Goal: Task Accomplishment & Management: Use online tool/utility

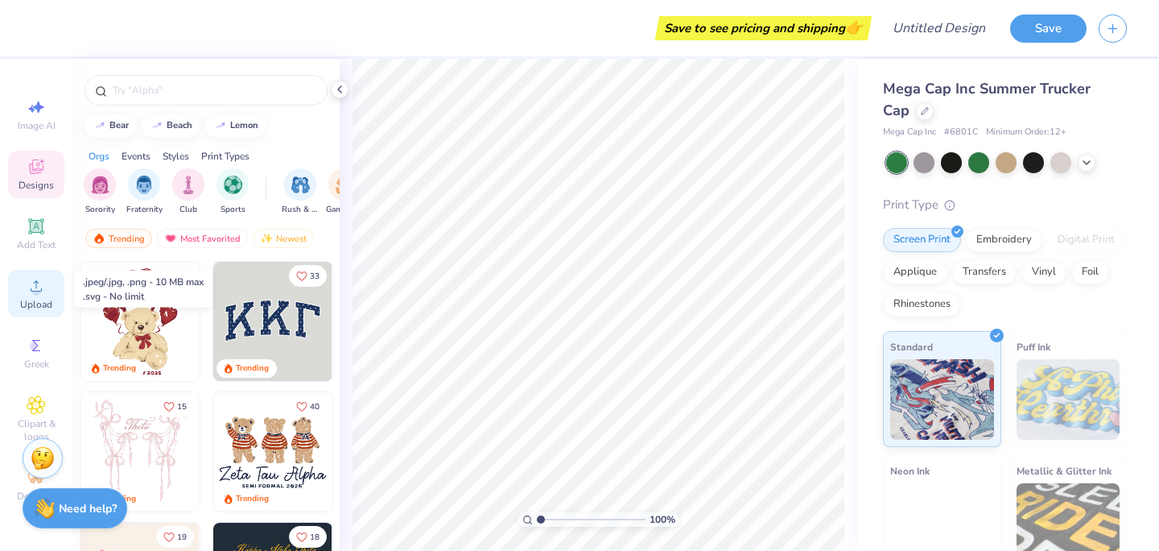
click at [42, 287] on icon at bounding box center [36, 285] width 19 height 19
click at [38, 293] on circle at bounding box center [35, 291] width 9 height 9
click at [40, 290] on icon at bounding box center [36, 285] width 19 height 19
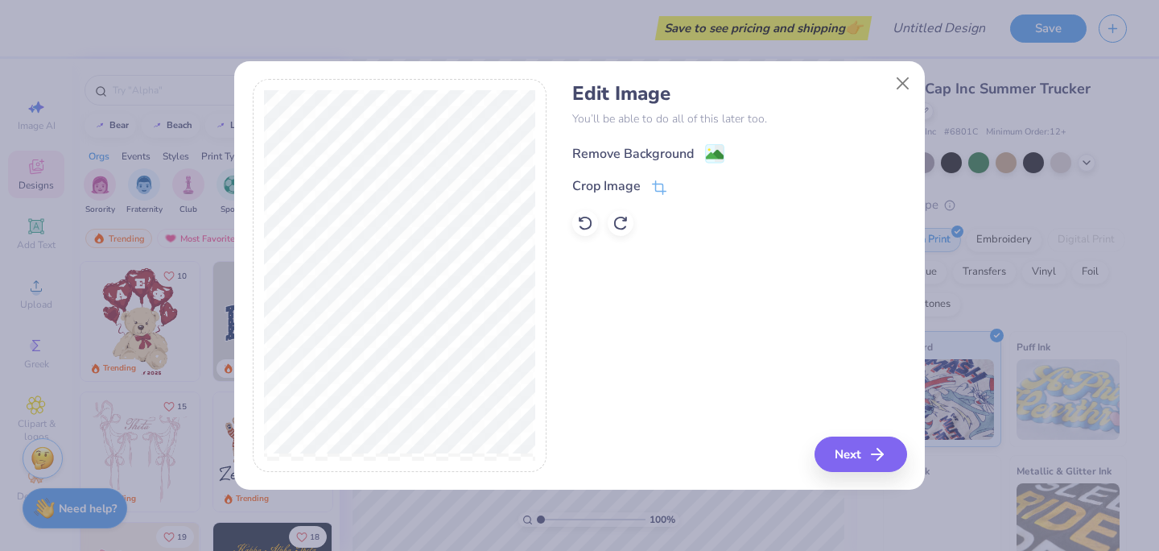
click at [637, 146] on div "Remove Background" at bounding box center [633, 153] width 122 height 19
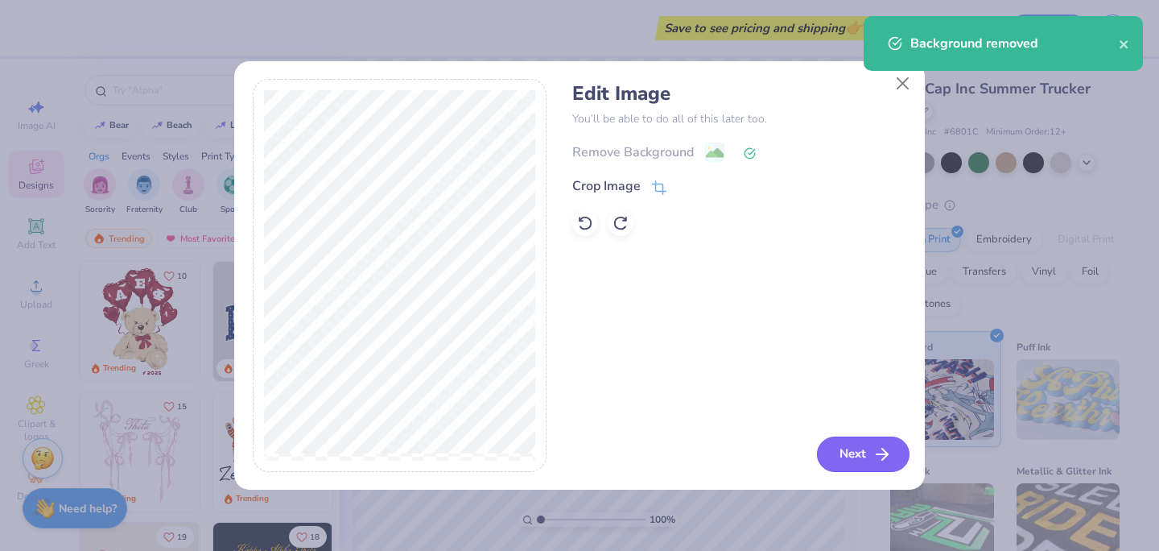
click at [861, 459] on button "Next" at bounding box center [863, 453] width 93 height 35
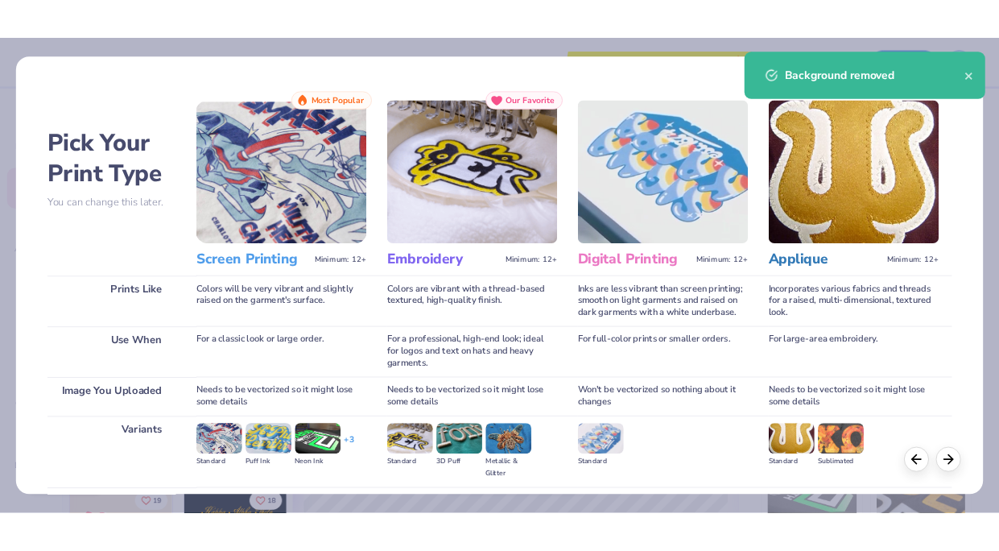
scroll to position [171, 0]
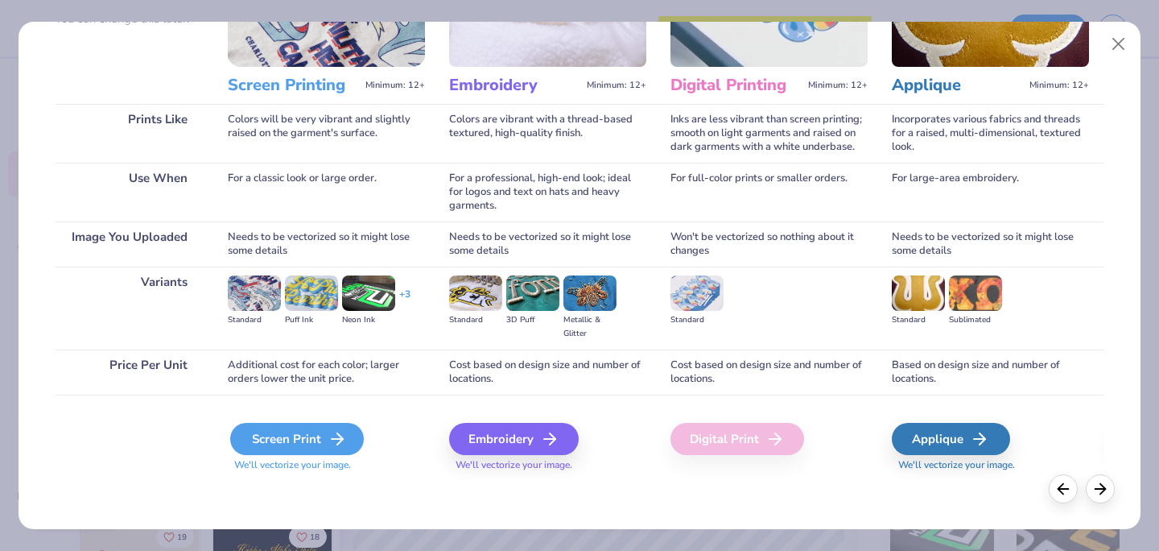
click at [319, 442] on div "Screen Print" at bounding box center [297, 439] width 134 height 32
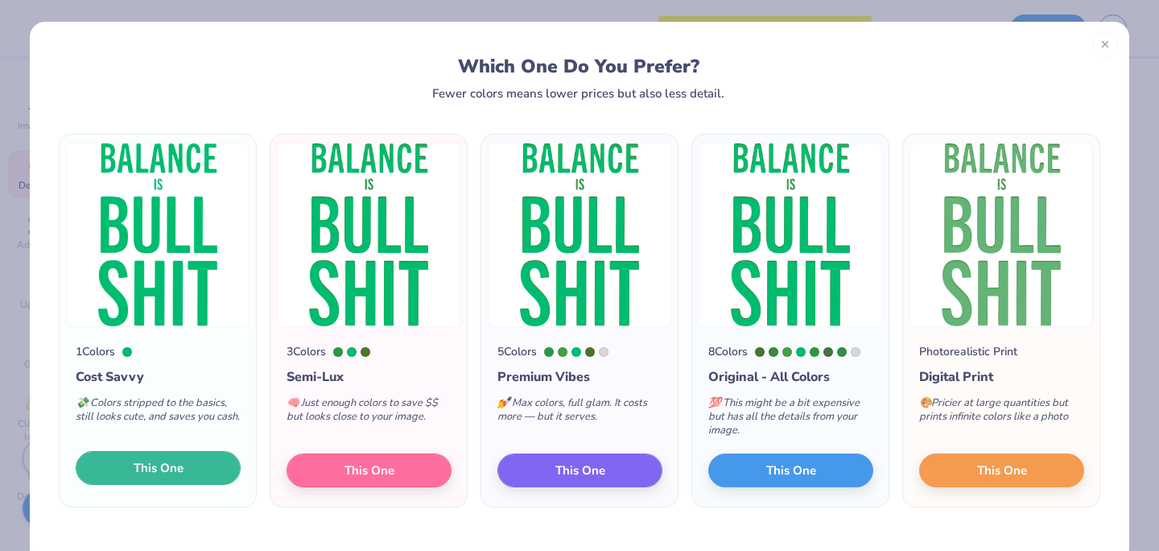
click at [212, 470] on button "This One" at bounding box center [158, 468] width 165 height 34
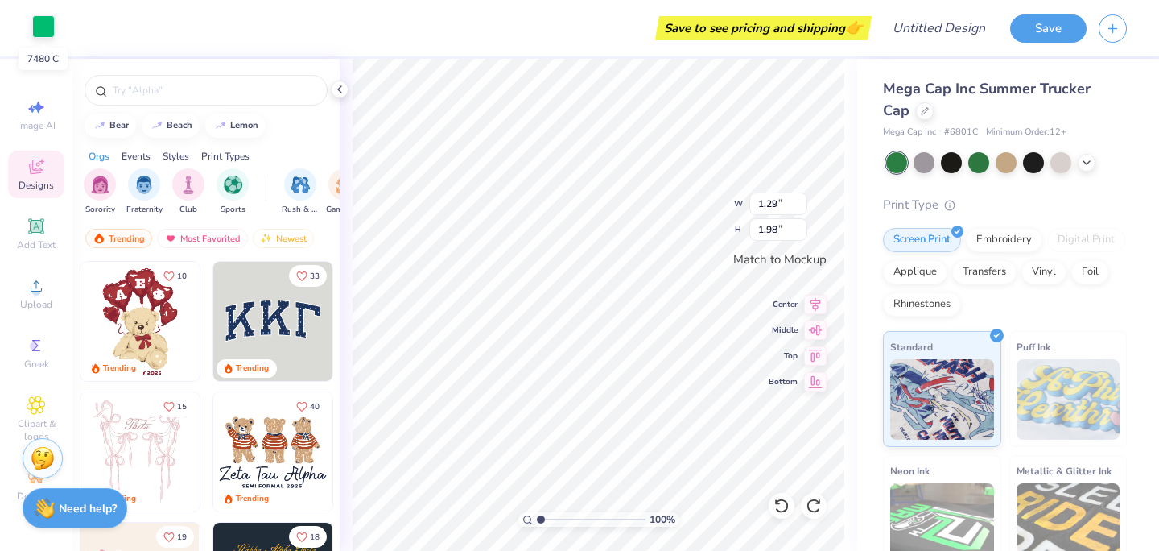
click at [39, 30] on div at bounding box center [43, 26] width 23 height 23
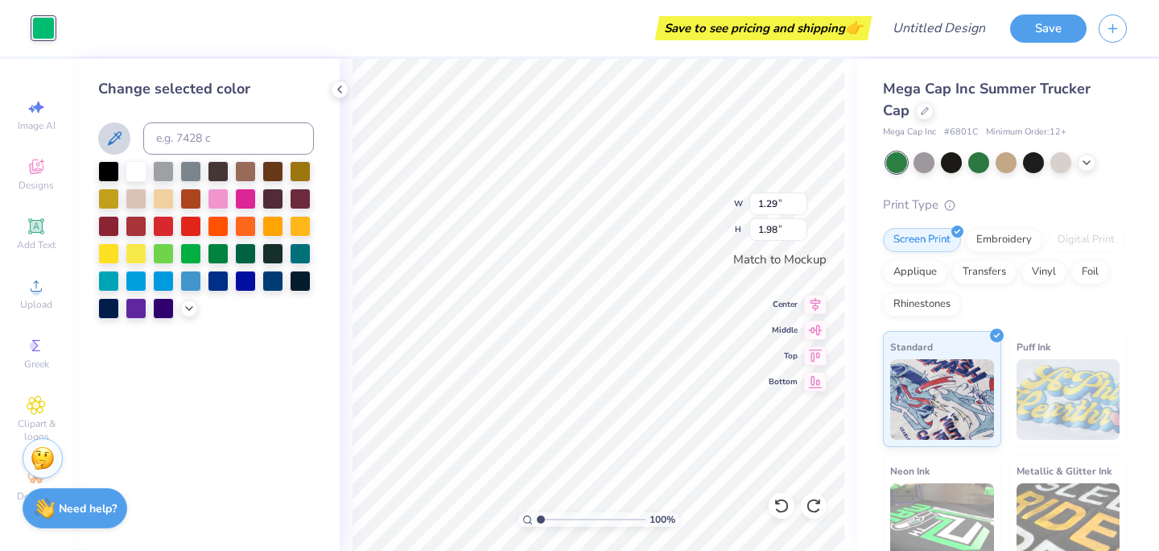
click at [108, 144] on icon at bounding box center [114, 138] width 19 height 19
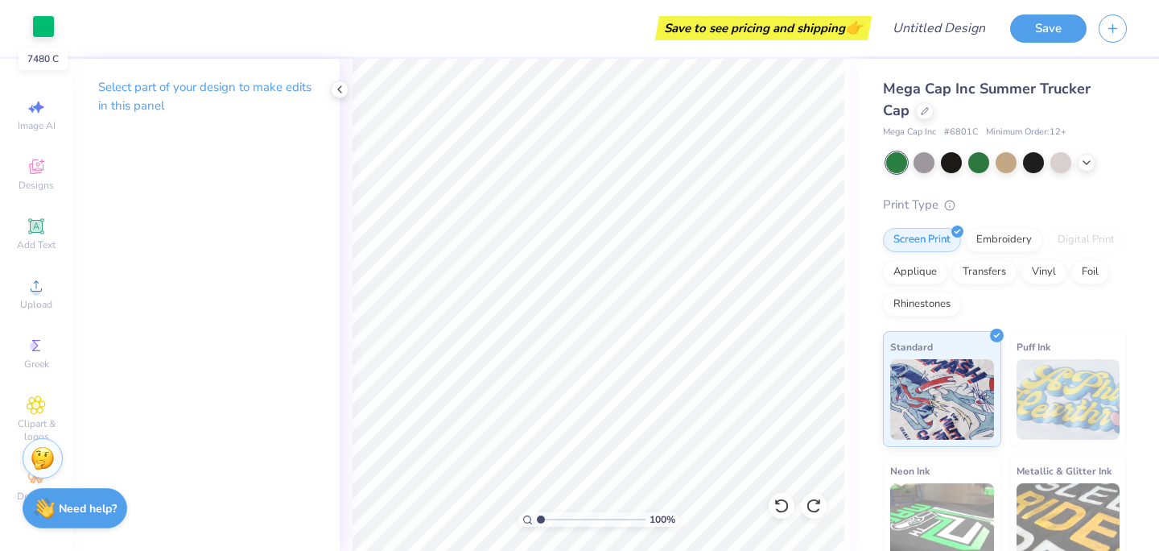
click at [46, 27] on div at bounding box center [43, 26] width 23 height 23
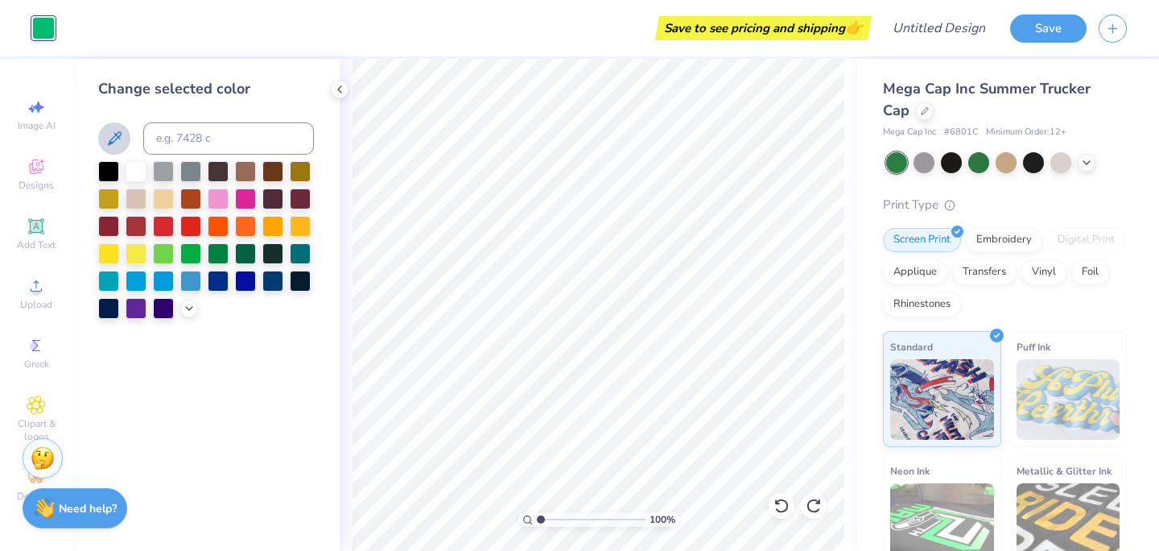
click at [118, 147] on icon at bounding box center [114, 138] width 19 height 19
click at [112, 134] on icon at bounding box center [114, 138] width 19 height 19
click at [109, 129] on icon at bounding box center [114, 138] width 19 height 19
click at [222, 256] on div at bounding box center [218, 251] width 21 height 21
click at [191, 250] on div at bounding box center [190, 251] width 21 height 21
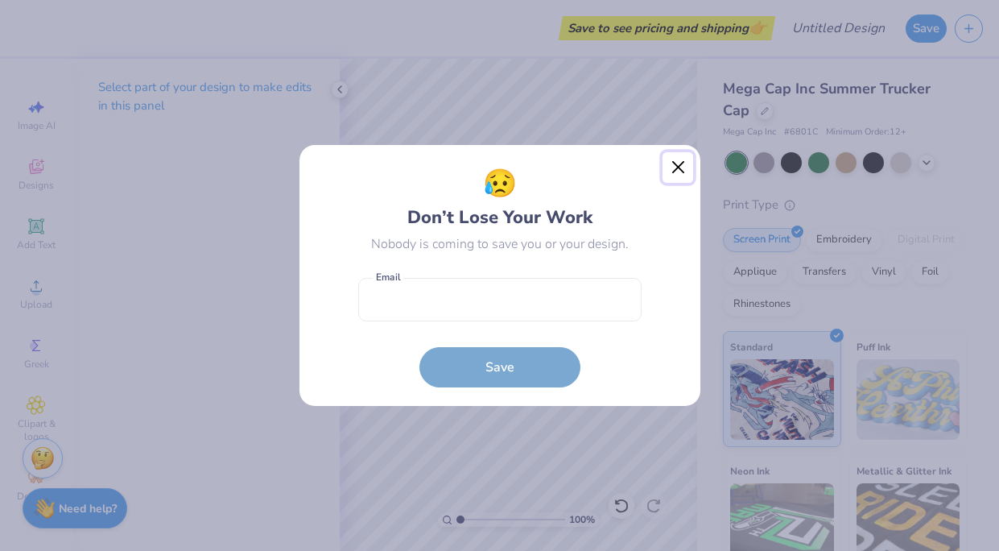
click at [683, 162] on button "Close" at bounding box center [677, 167] width 31 height 31
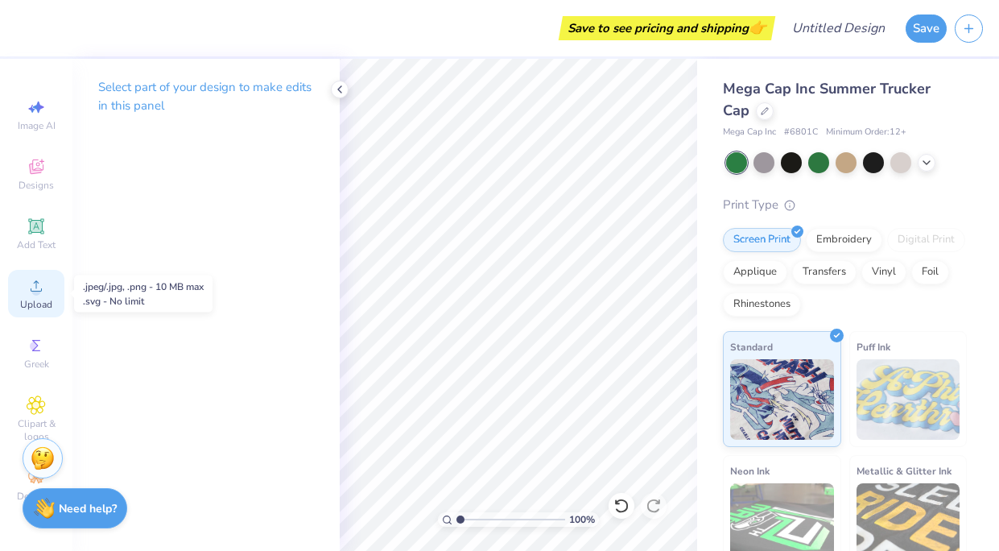
click at [46, 291] on div "Upload" at bounding box center [36, 293] width 56 height 47
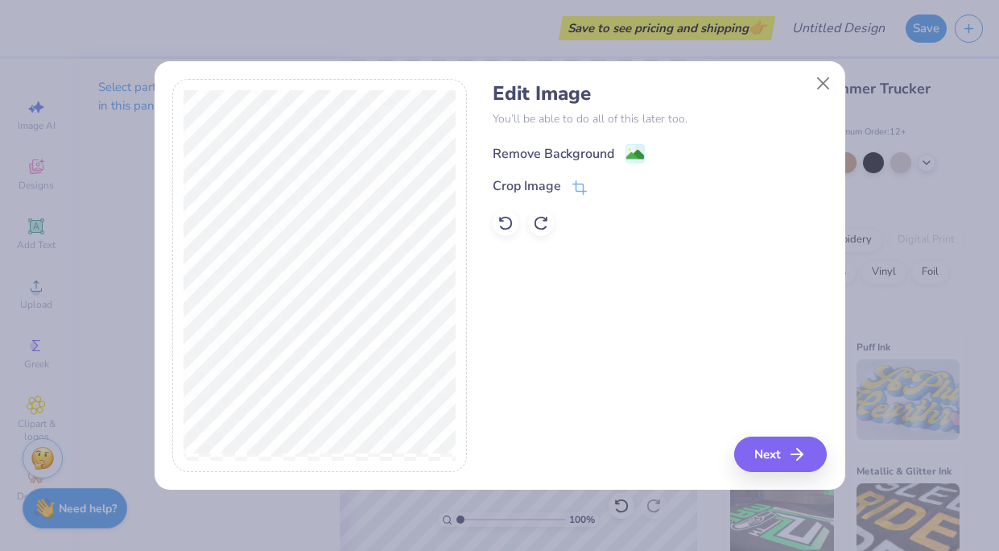
click at [551, 156] on div "Remove Background" at bounding box center [554, 153] width 122 height 19
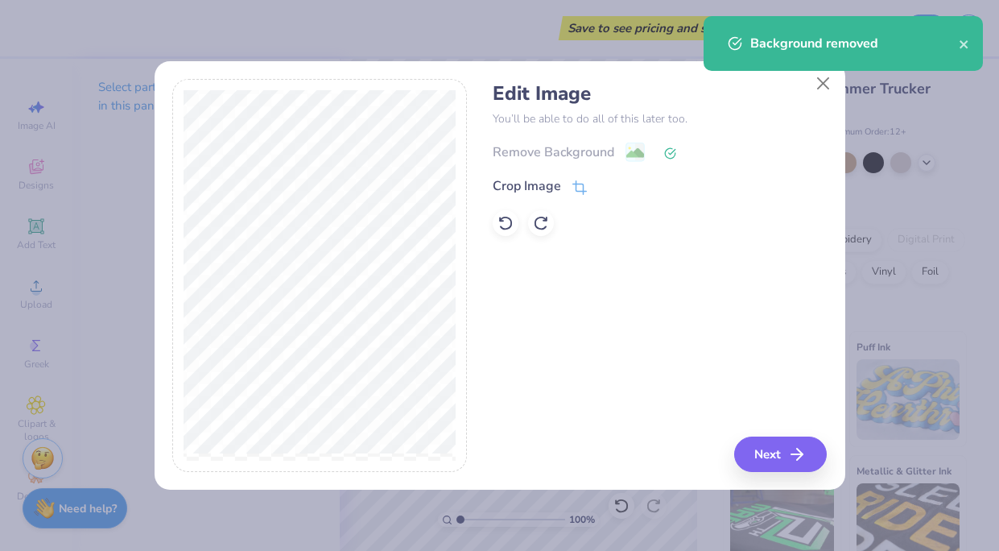
click at [794, 473] on div "Edit Image You’ll be able to do all of this later too. Remove Background Crop I…" at bounding box center [500, 284] width 691 height 410
click at [798, 454] on line "button" at bounding box center [801, 454] width 11 height 0
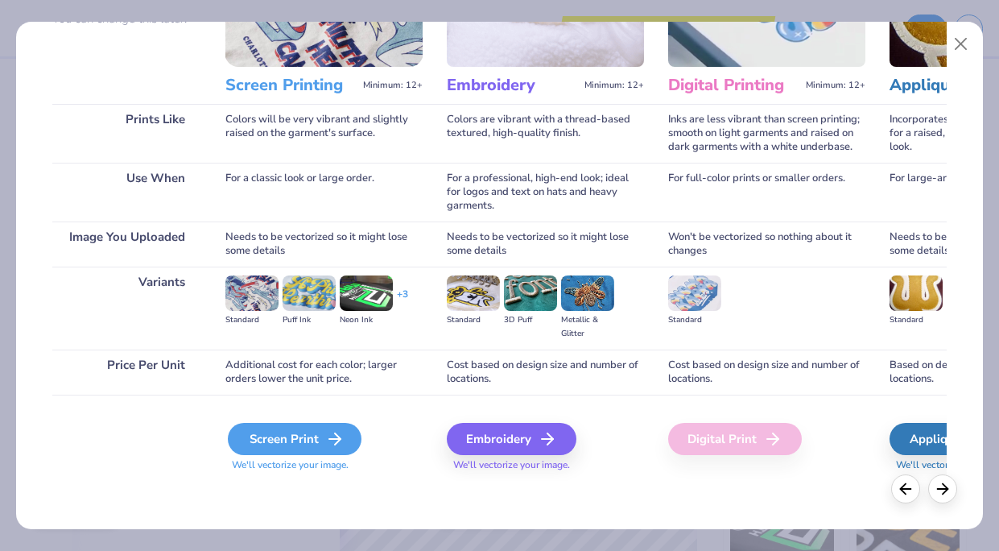
click at [320, 454] on div "Screen Print" at bounding box center [295, 439] width 134 height 32
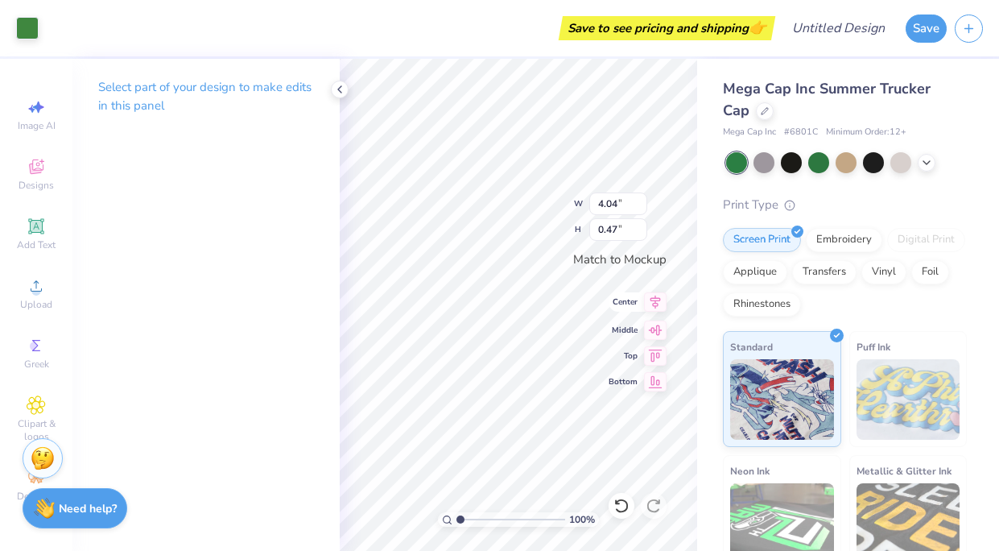
click at [632, 295] on div "100 % W 4.04 4.04 " H 0.47 0.47 " Match to Mockup Center Middle Top Bottom" at bounding box center [518, 305] width 357 height 492
click at [329, 223] on div "Art colors Save to see pricing and shipping 👉 Design Title Save Image AI Design…" at bounding box center [499, 275] width 999 height 551
click at [34, 287] on circle at bounding box center [35, 291] width 9 height 9
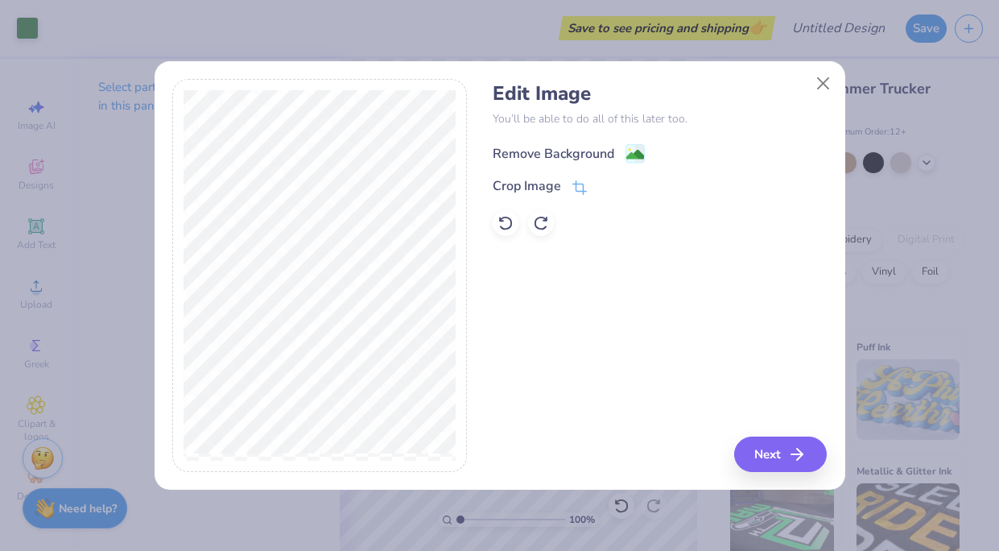
click at [547, 151] on div "Remove Background" at bounding box center [554, 153] width 122 height 19
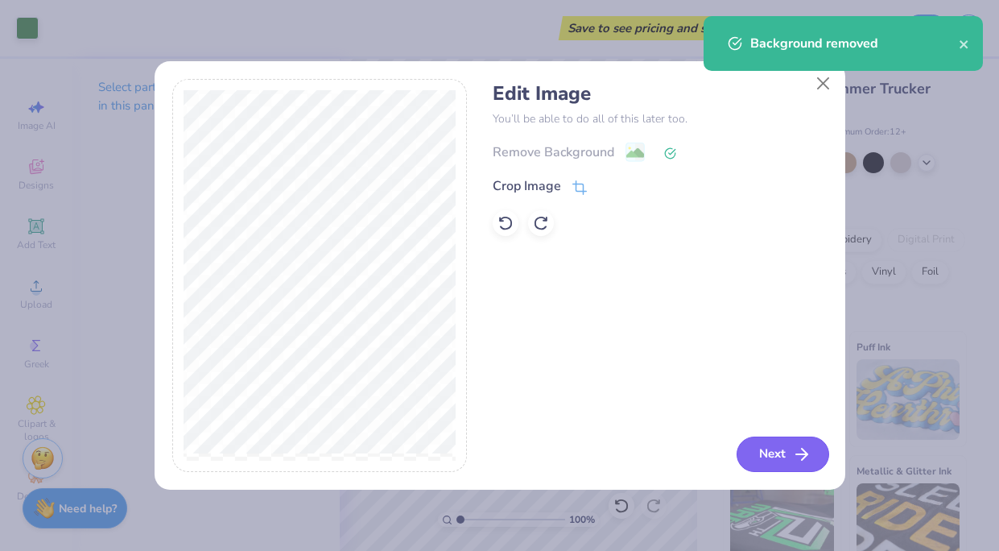
click at [789, 456] on button "Next" at bounding box center [782, 453] width 93 height 35
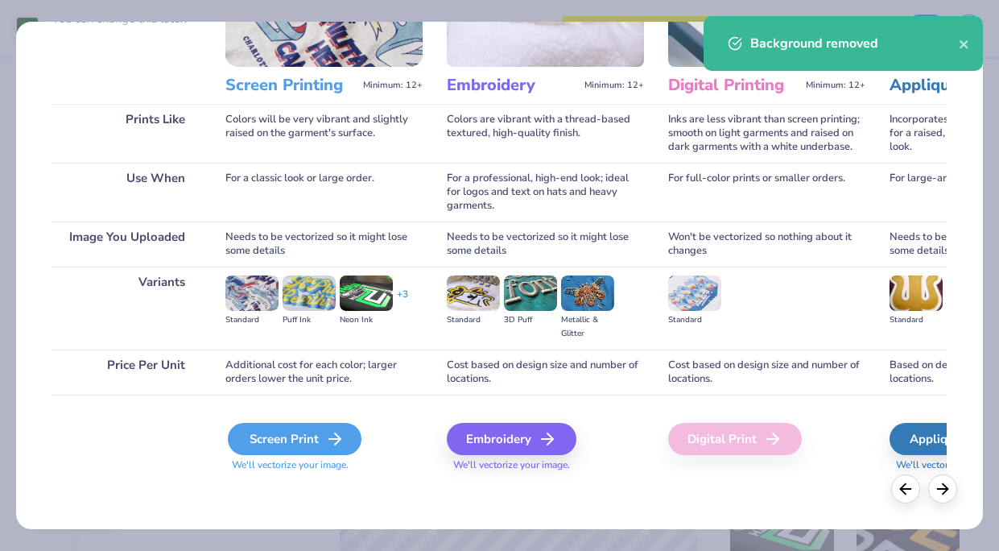
click at [299, 439] on div "Screen Print" at bounding box center [295, 439] width 134 height 32
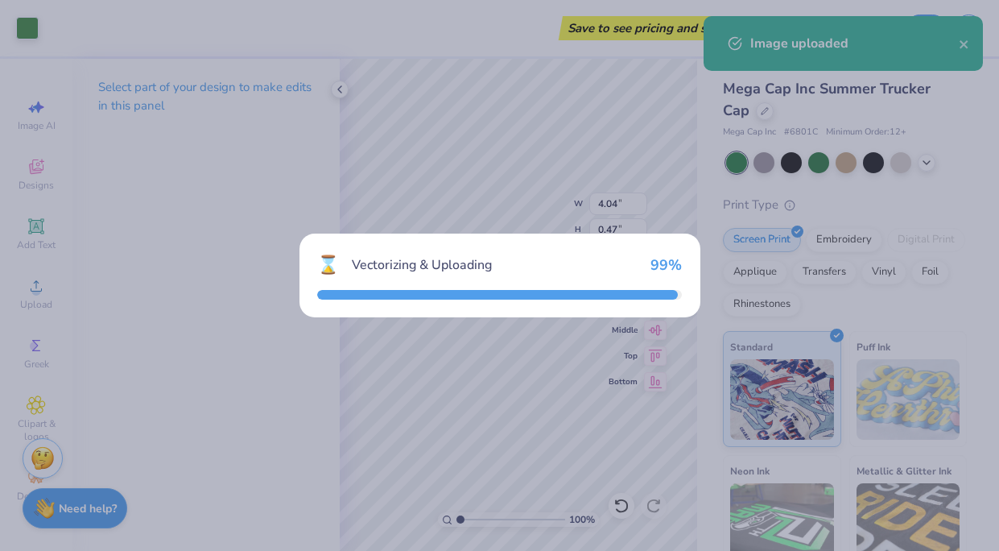
type input "2.30"
type input "1.98"
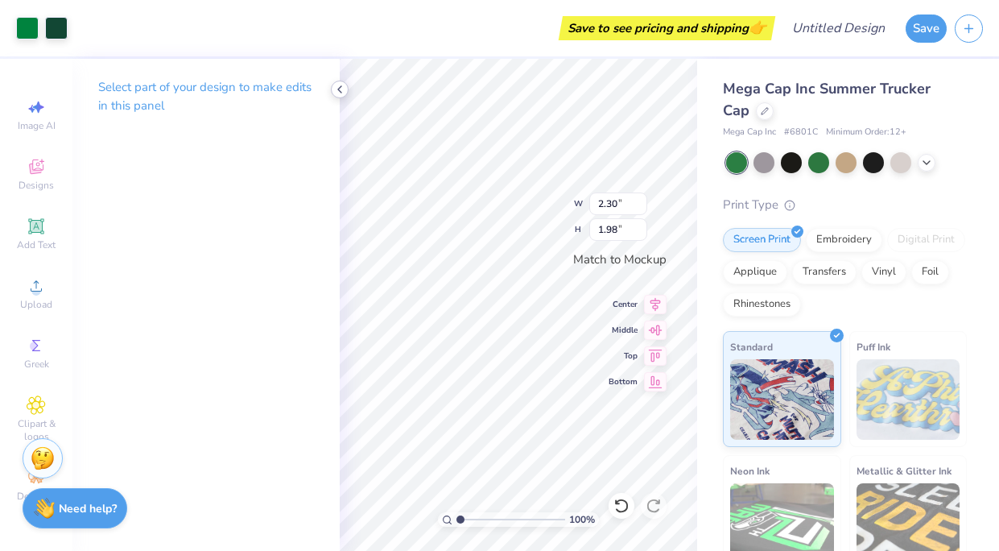
type input "4.04"
type input "0.47"
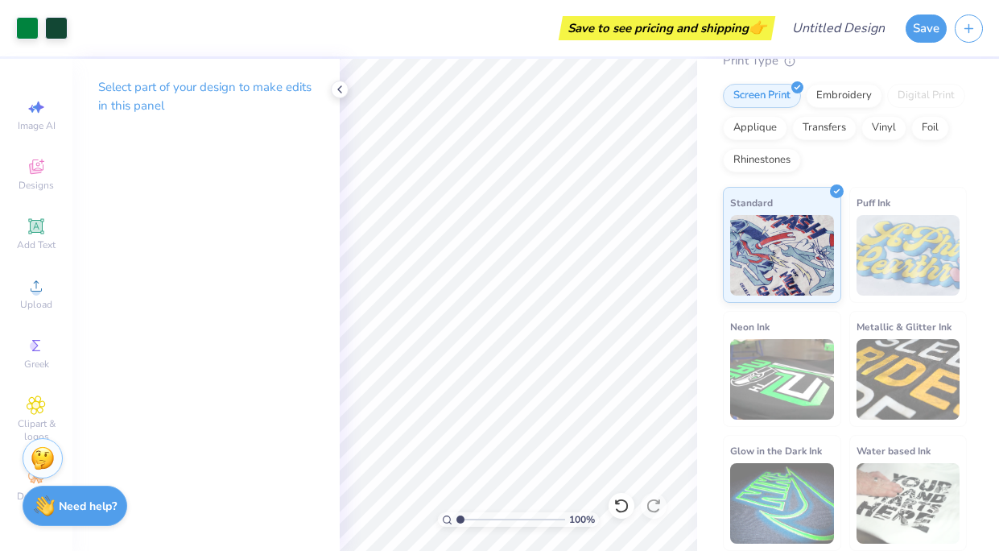
click at [82, 510] on strong "Need help?" at bounding box center [88, 505] width 58 height 15
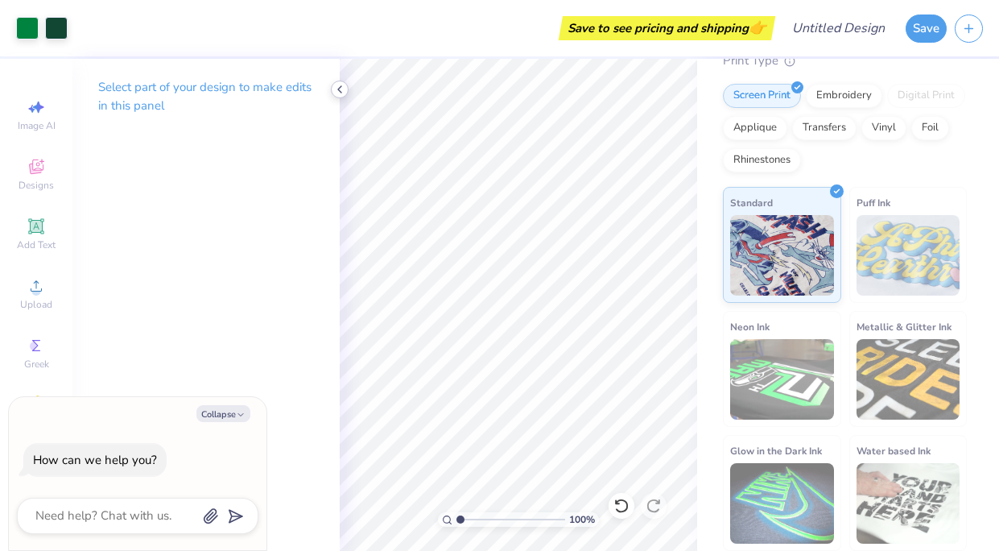
click at [342, 85] on icon at bounding box center [339, 89] width 13 height 13
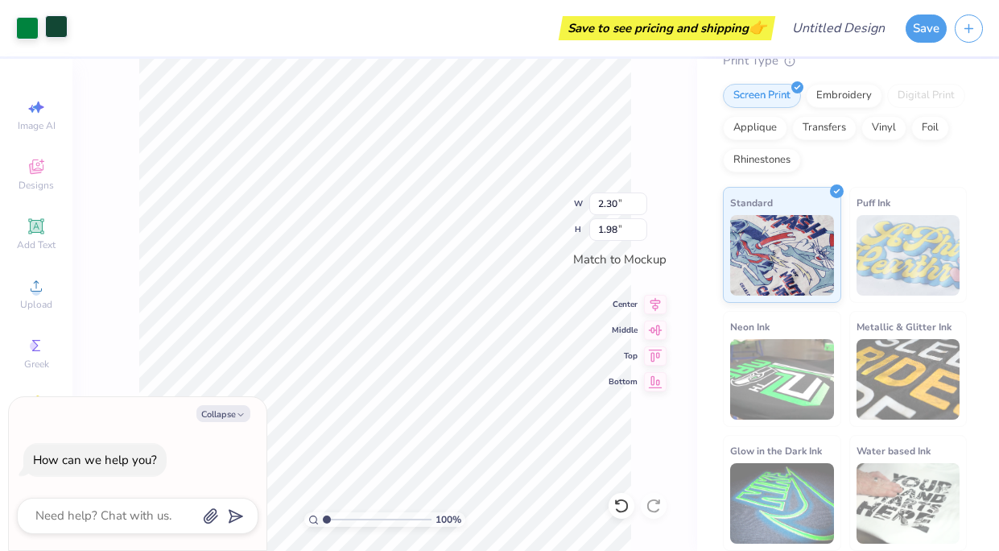
click at [54, 27] on div at bounding box center [56, 26] width 23 height 23
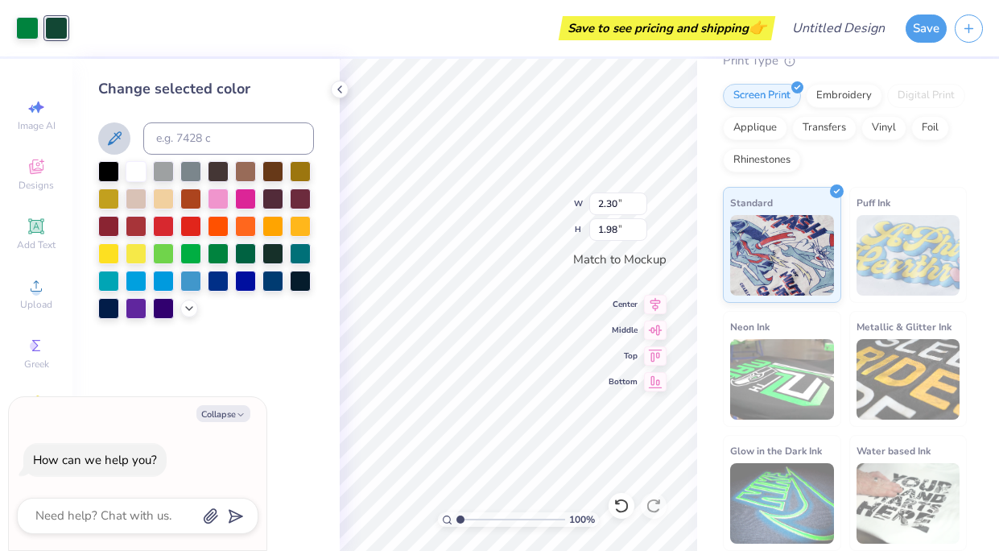
click at [118, 139] on icon at bounding box center [114, 138] width 19 height 19
click at [337, 93] on icon at bounding box center [339, 89] width 13 height 13
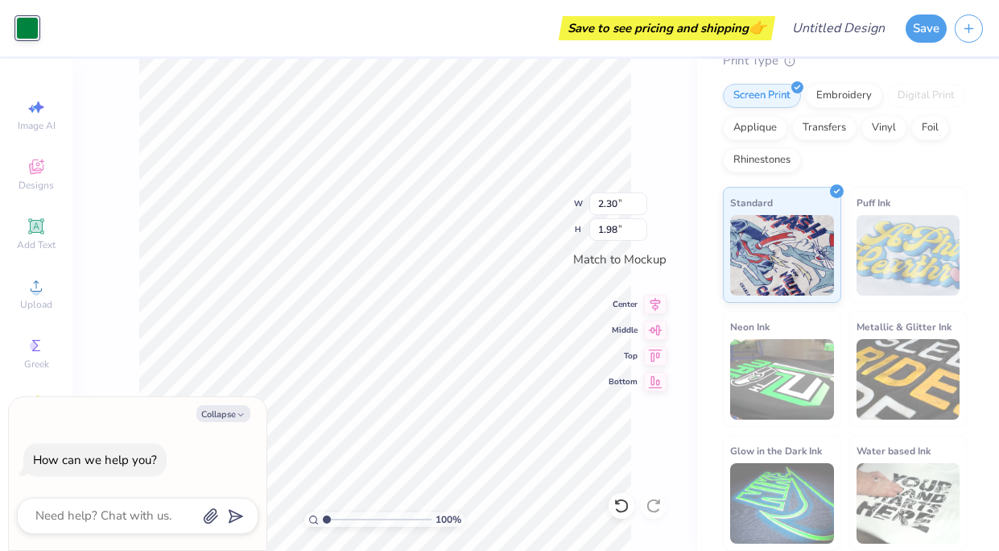
type textarea "x"
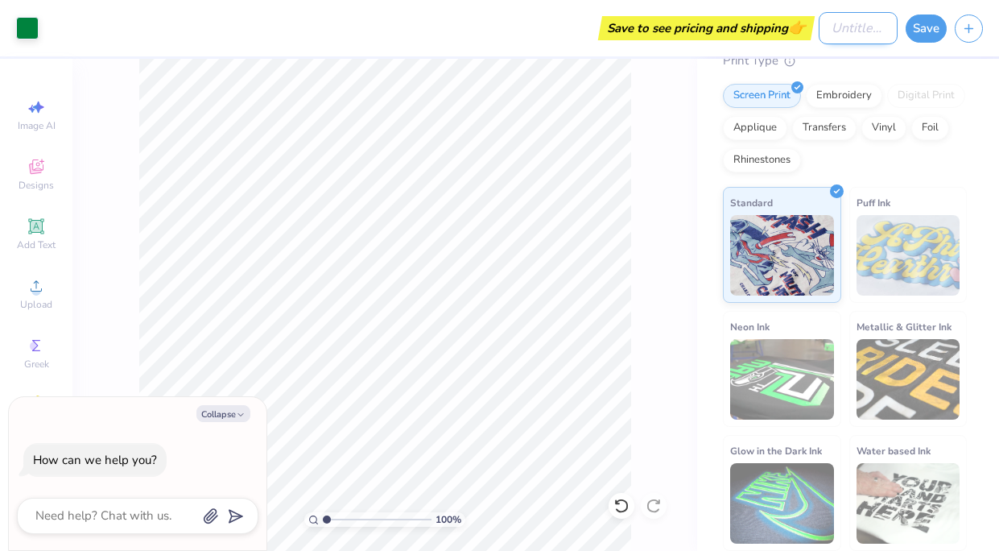
click at [851, 27] on input "Design Title" at bounding box center [858, 28] width 79 height 32
type input "b"
type textarea "x"
type input "B"
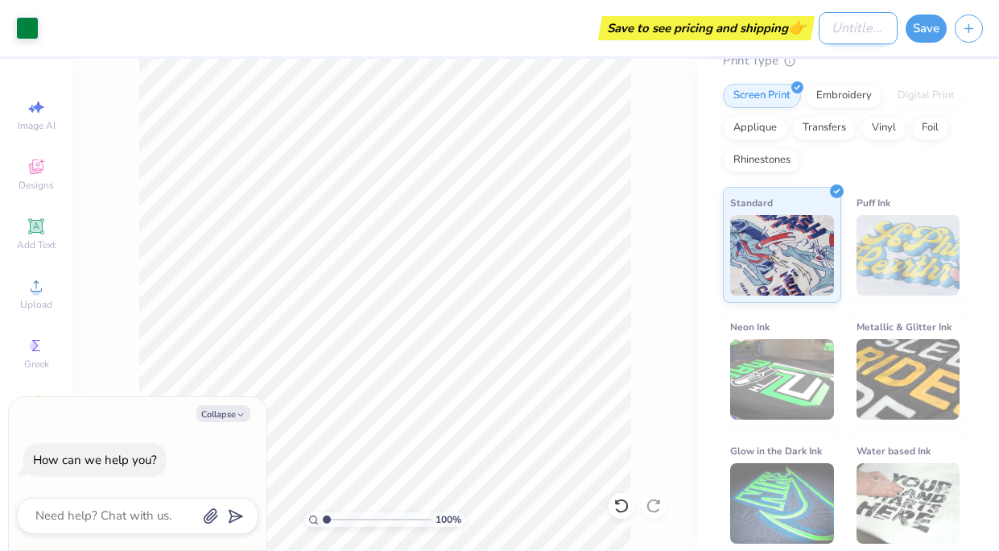
type textarea "x"
type input "Bi"
type textarea "x"
type input "Bis"
type textarea "x"
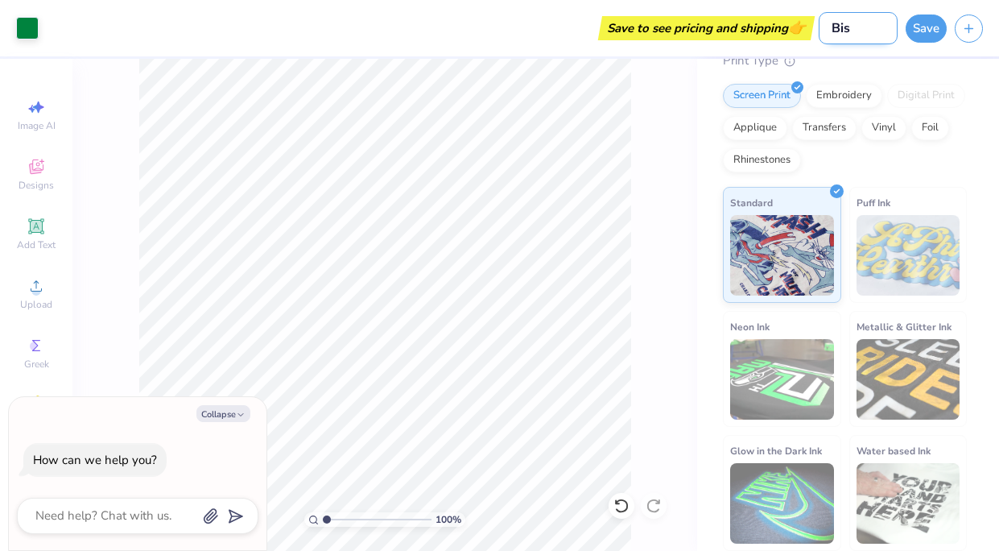
type input "Bis"
type textarea "x"
type input "Bis"
type textarea "x"
type input "BisB"
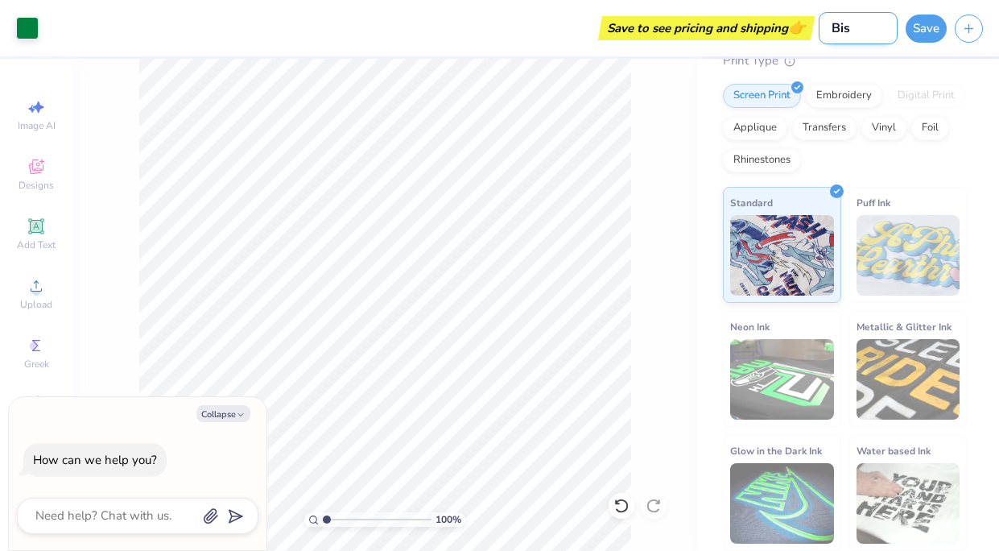
type textarea "x"
type input "BisB"
type textarea "x"
type input "BisB H"
type textarea "x"
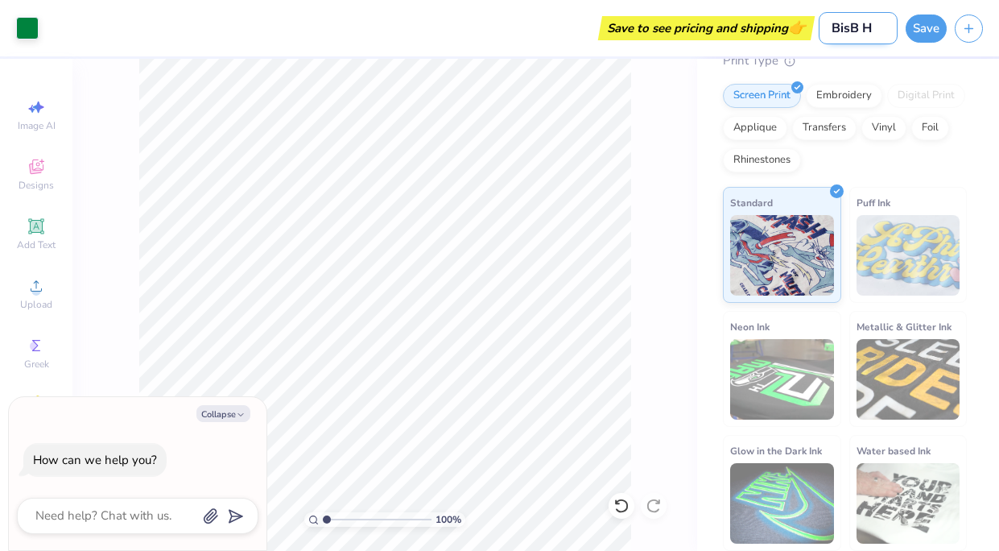
type input "BisB Ha"
type textarea "x"
type input "BisB Hat"
type textarea "x"
type input "BisB Hat"
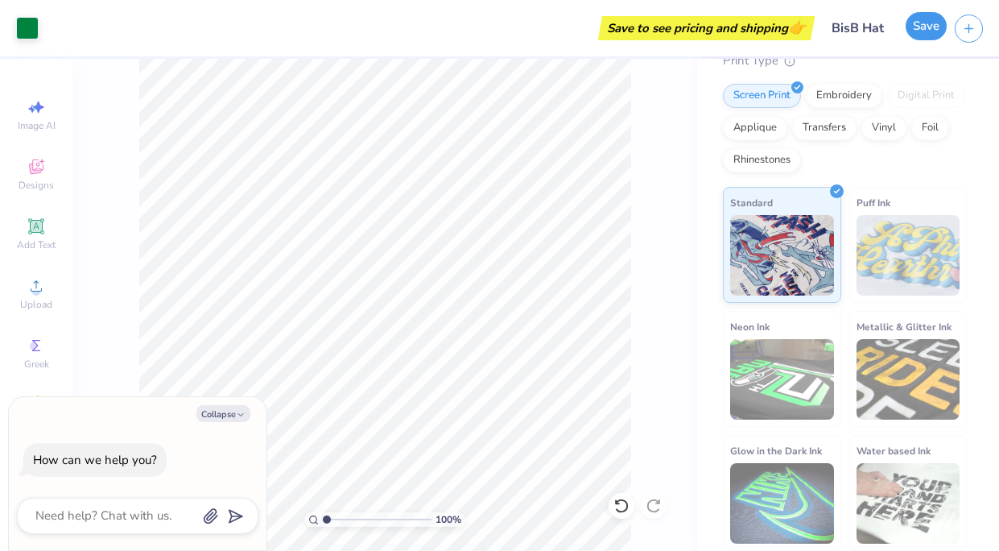
click at [933, 21] on button "Save" at bounding box center [926, 26] width 41 height 28
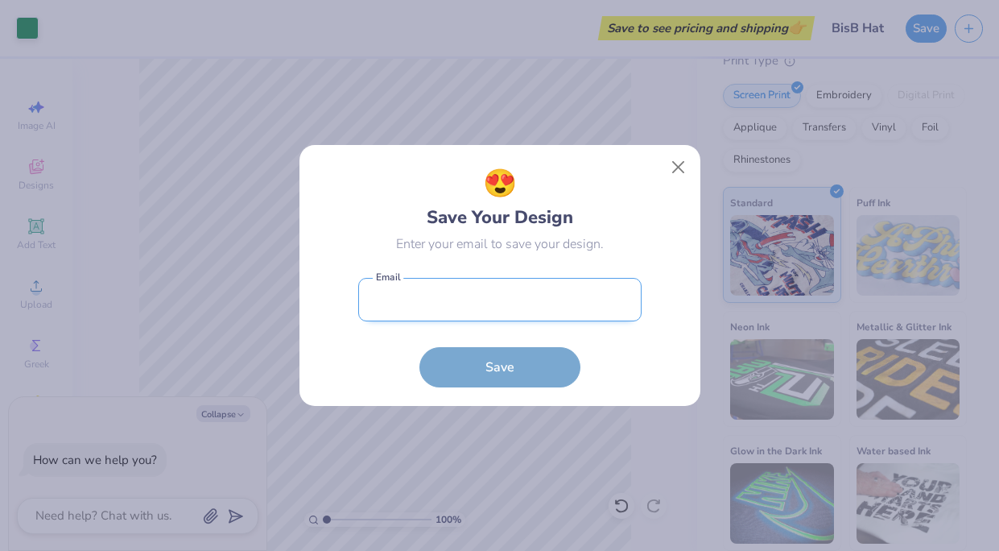
click at [556, 286] on input "email" at bounding box center [499, 300] width 283 height 44
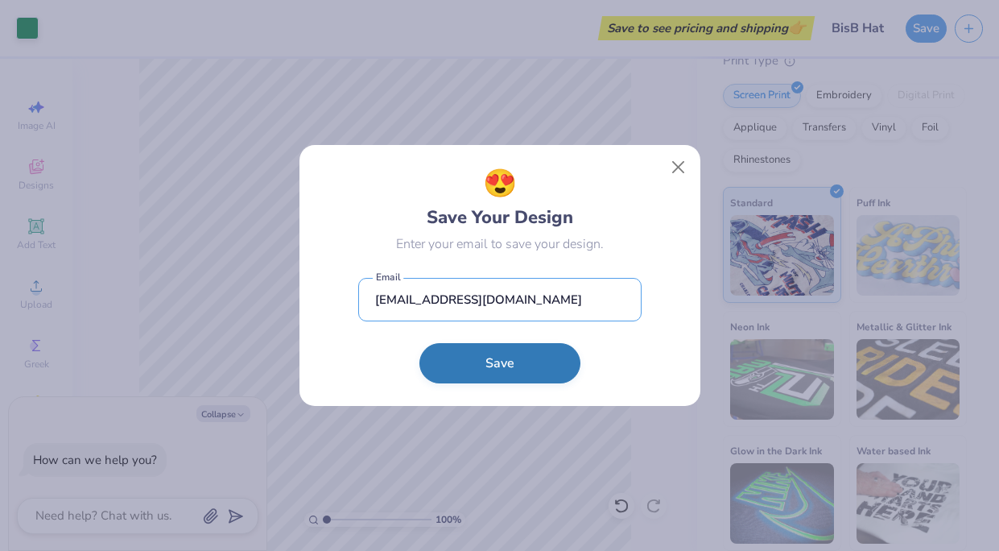
type input "[EMAIL_ADDRESS][DOMAIN_NAME]"
click at [519, 366] on button "Save" at bounding box center [499, 363] width 161 height 40
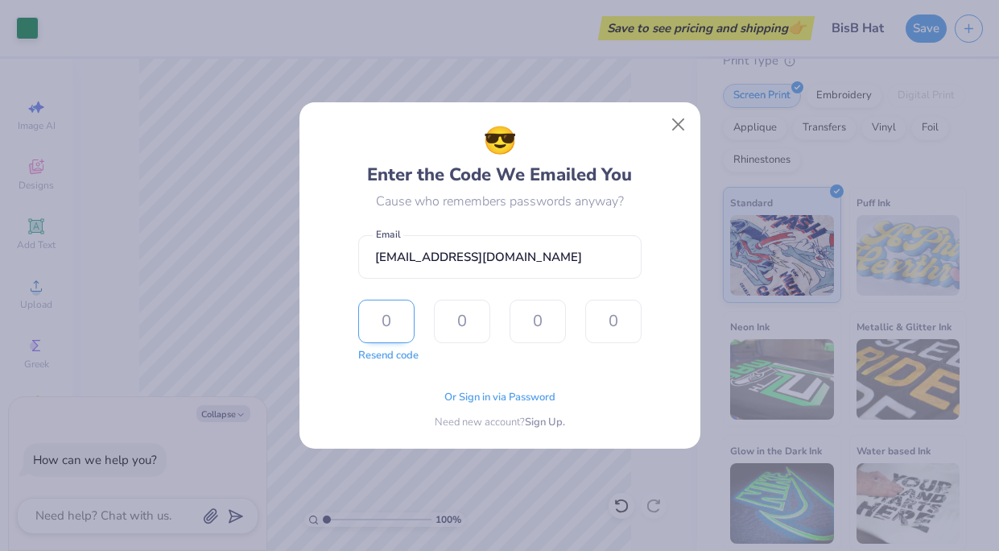
click at [381, 324] on input "text" at bounding box center [386, 320] width 56 height 43
type input "2"
type input "9"
type input "1"
type input "6"
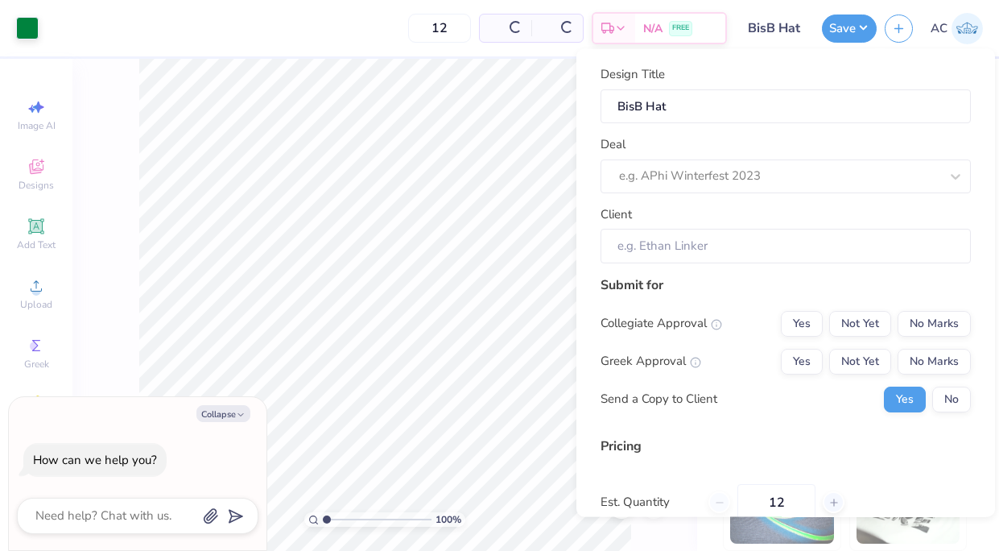
type textarea "x"
type input "$21.45"
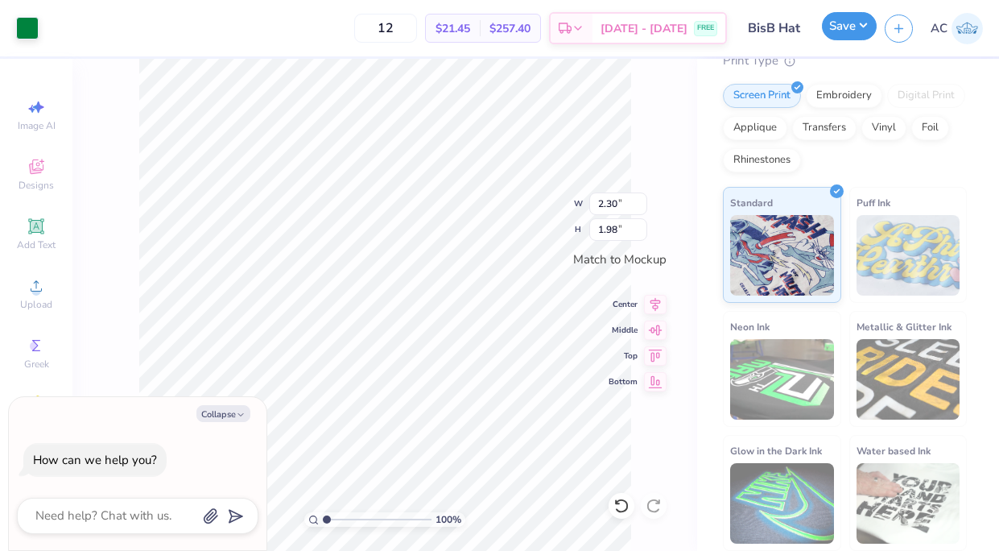
click at [858, 28] on button "Save" at bounding box center [849, 26] width 55 height 28
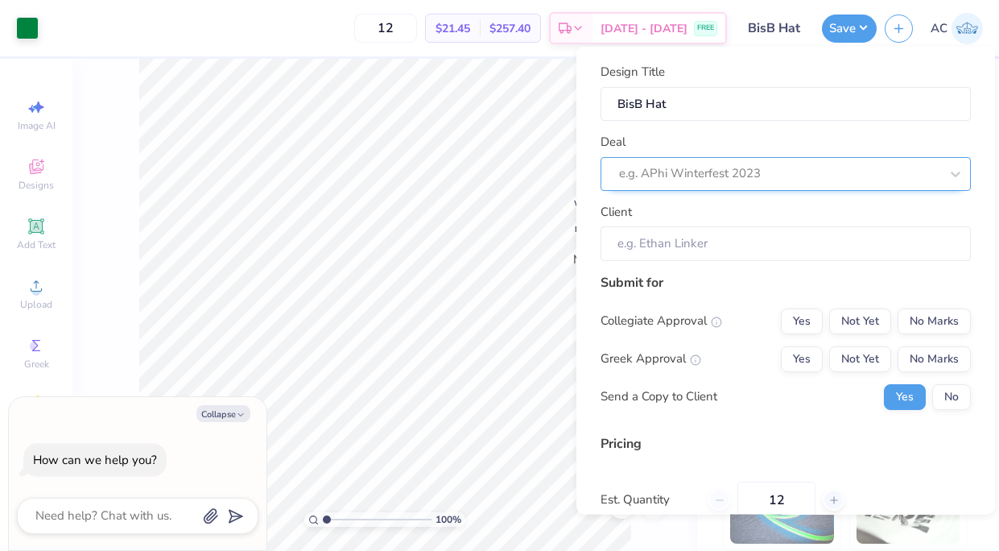
click at [800, 169] on div at bounding box center [779, 174] width 320 height 22
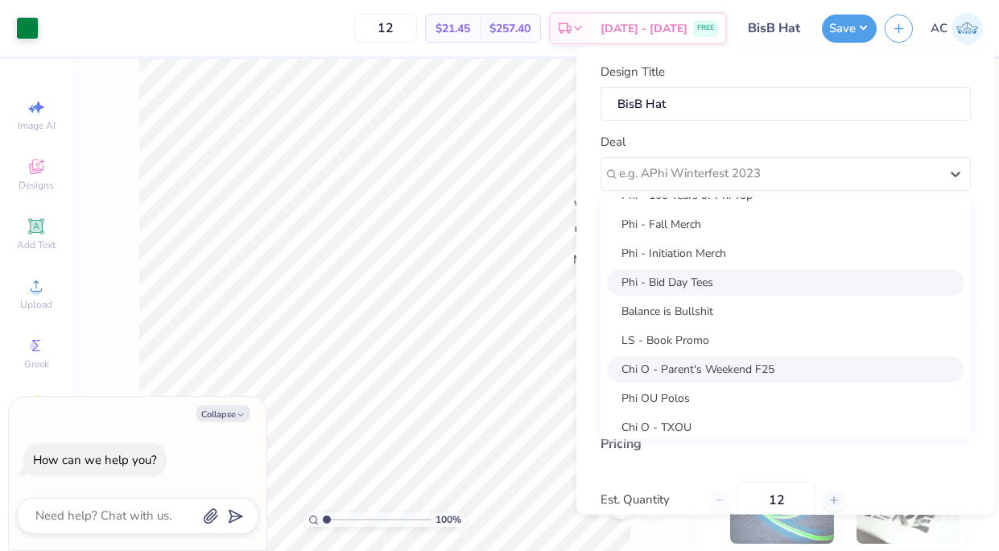
scroll to position [106, 0]
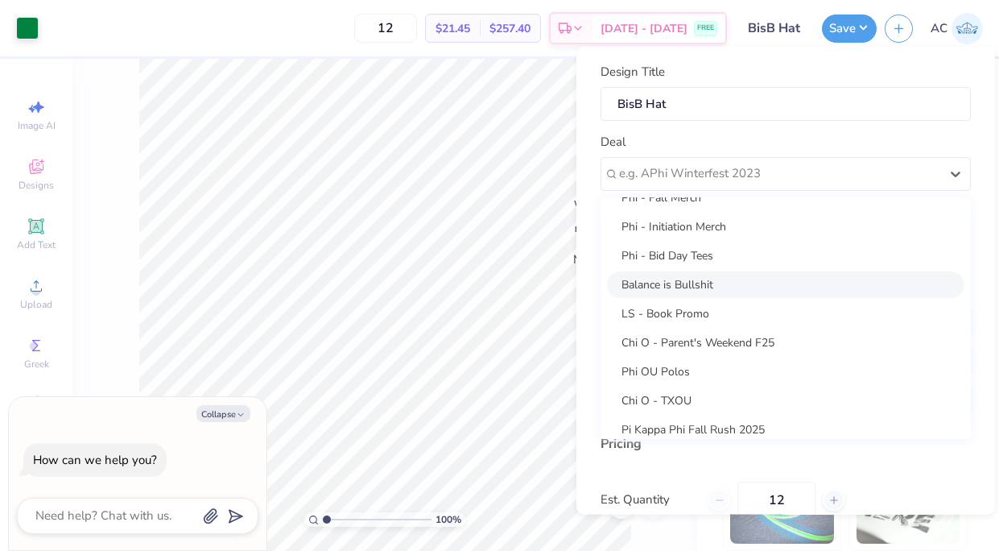
click at [744, 286] on div "Balance is Bullshit" at bounding box center [785, 283] width 357 height 27
type textarea "x"
type input "[PERSON_NAME]"
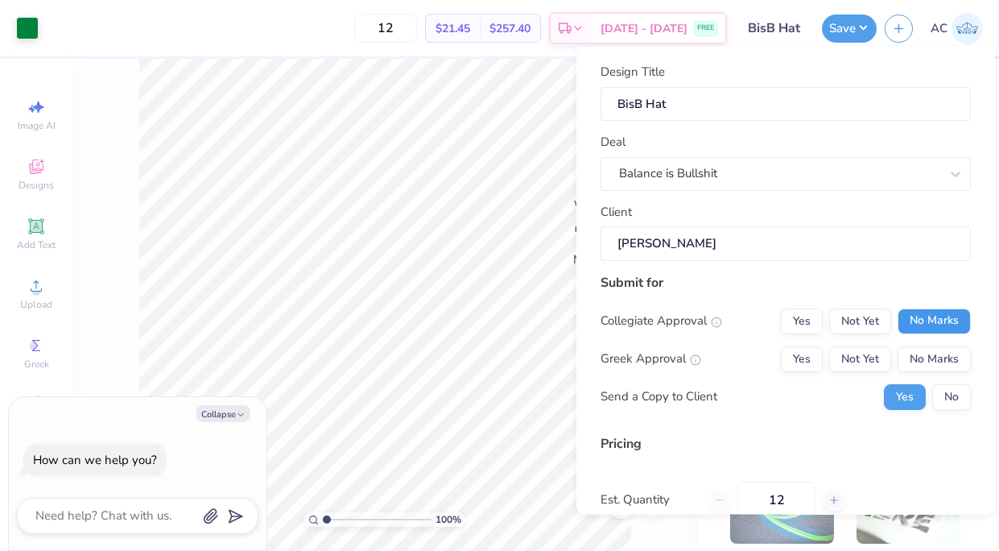
click at [963, 321] on button "No Marks" at bounding box center [933, 320] width 73 height 26
click at [959, 363] on button "No Marks" at bounding box center [933, 358] width 73 height 26
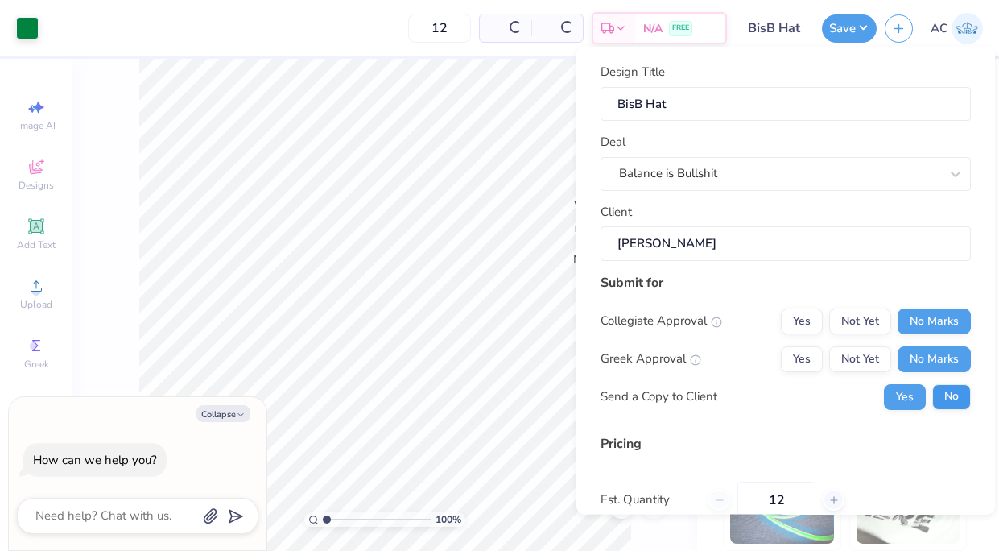
type input "$21.45"
click at [959, 400] on button "No" at bounding box center [951, 396] width 39 height 26
type textarea "x"
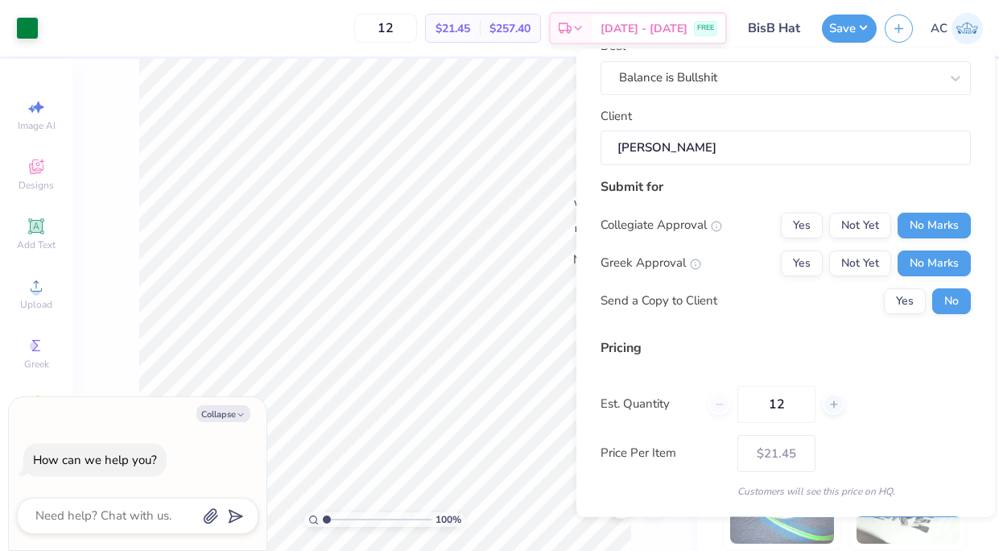
scroll to position [144, 0]
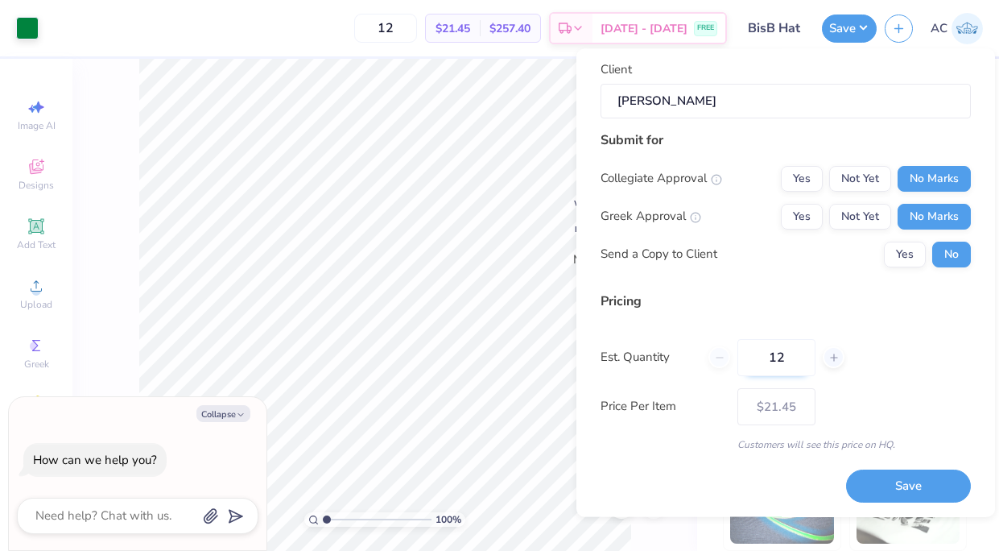
click at [779, 355] on input "12" at bounding box center [776, 357] width 78 height 37
type input "25"
type input "$13.77"
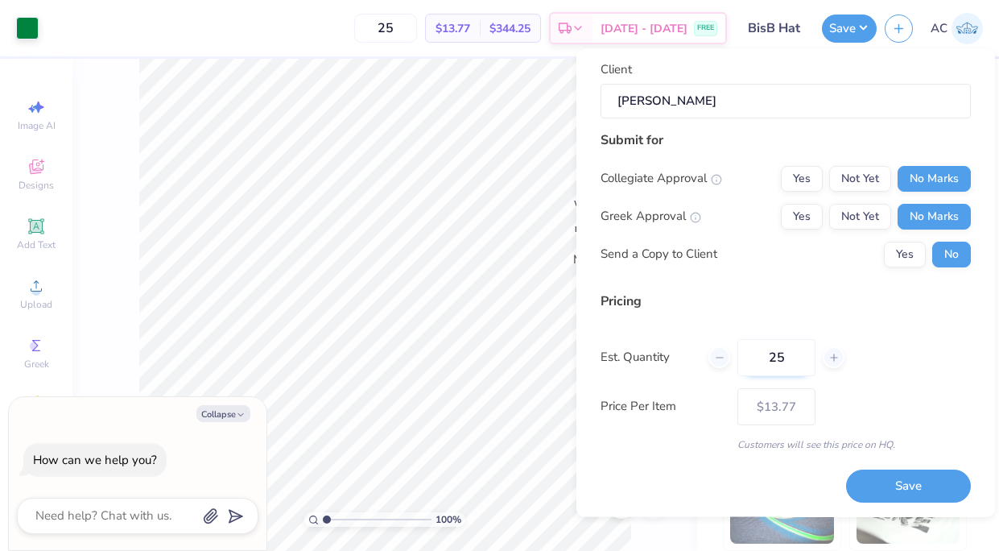
click at [774, 362] on input "25" at bounding box center [776, 357] width 78 height 37
type input "50"
type input "$10.64"
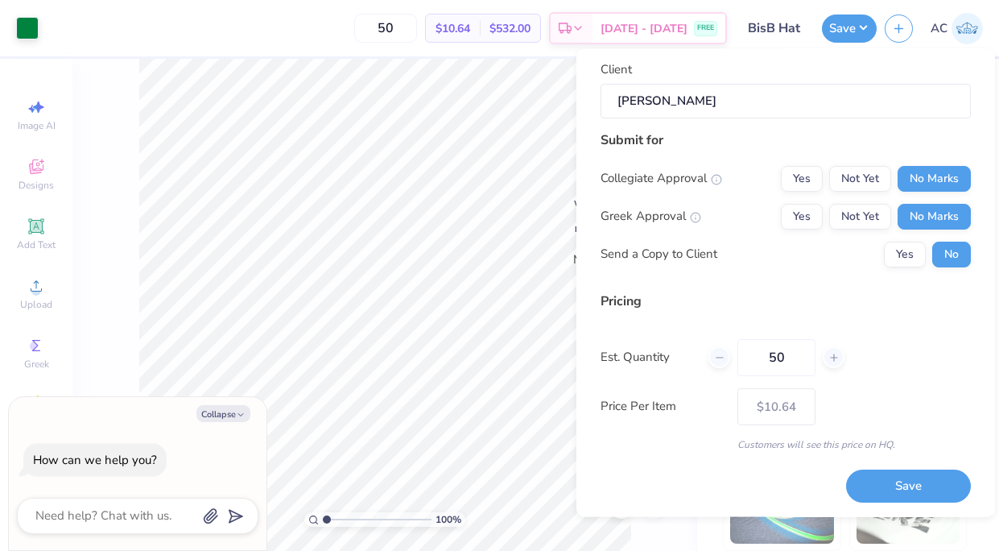
type input "50"
click at [866, 392] on div "Price Per Item $10.64" at bounding box center [785, 406] width 370 height 37
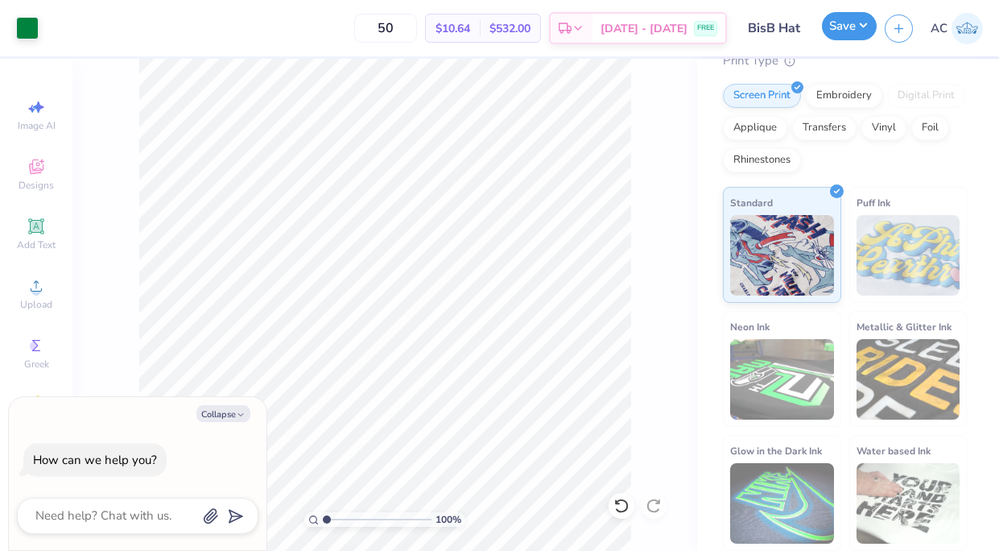
click at [876, 28] on button "Save" at bounding box center [849, 26] width 55 height 28
type textarea "x"
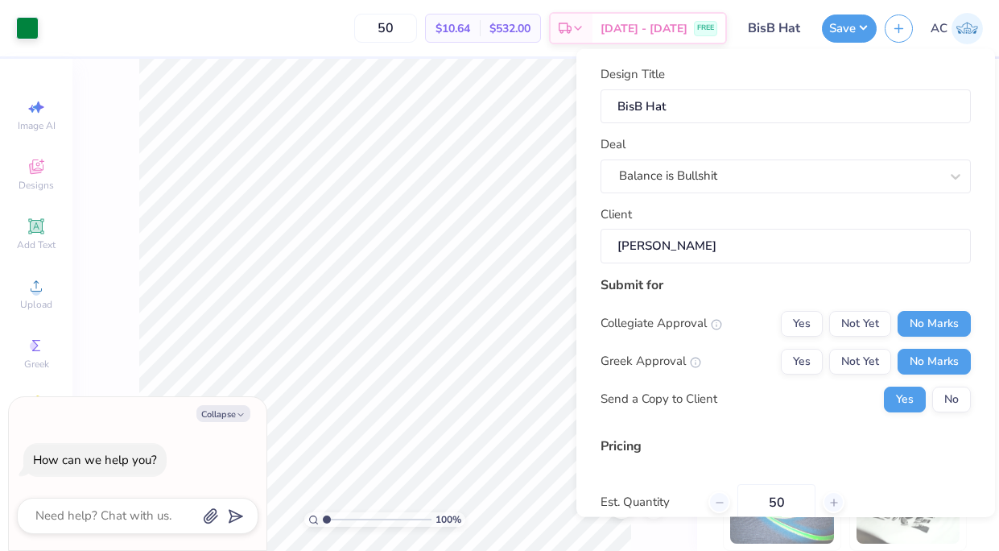
scroll to position [146, 0]
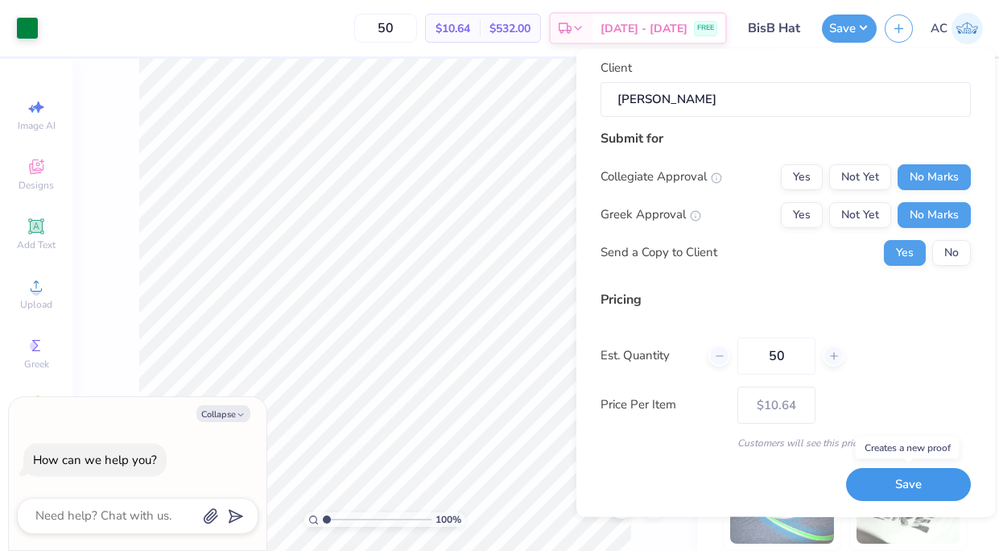
click at [933, 484] on button "Save" at bounding box center [908, 484] width 125 height 33
type input "$10.64"
type textarea "x"
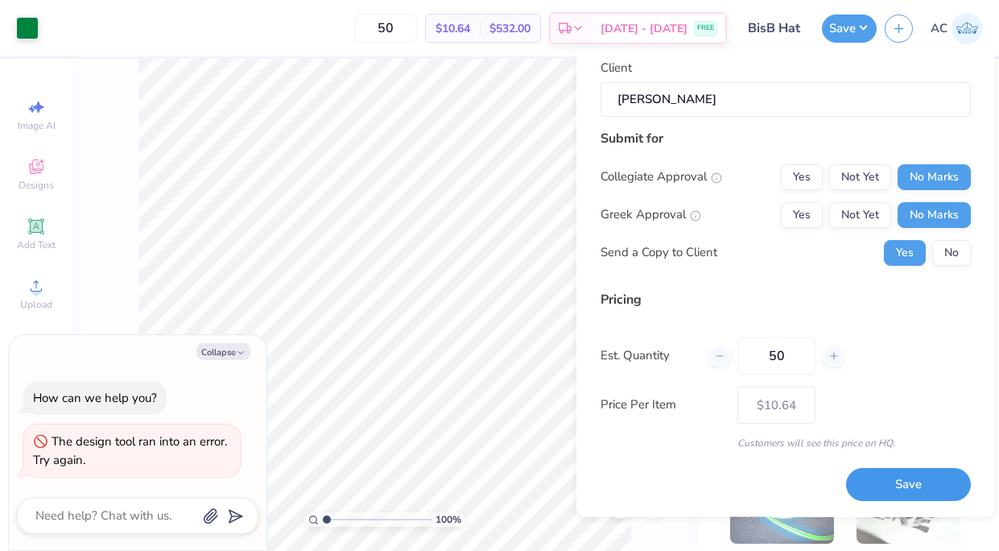
click at [916, 489] on button "Save" at bounding box center [908, 484] width 125 height 33
type input "$10.64"
click at [227, 351] on button "Collapse" at bounding box center [223, 351] width 54 height 17
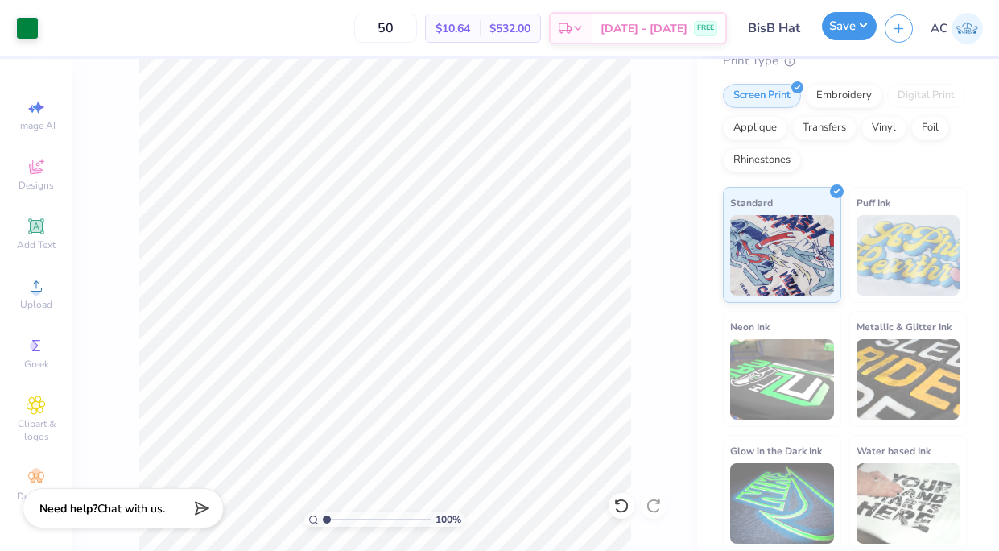
click at [861, 30] on button "Save" at bounding box center [849, 26] width 55 height 28
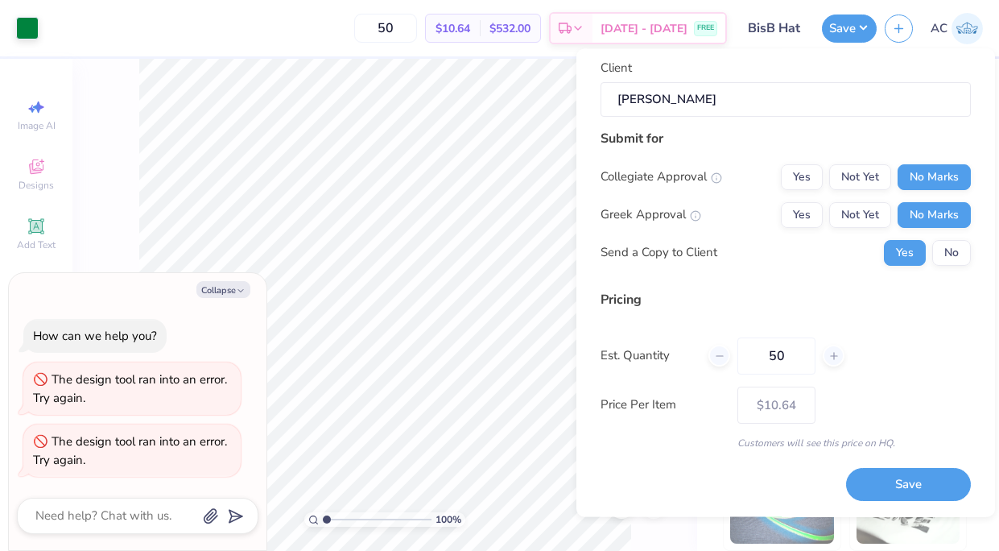
type textarea "x"
click at [889, 484] on button "Save" at bounding box center [908, 484] width 125 height 33
type input "$10.64"
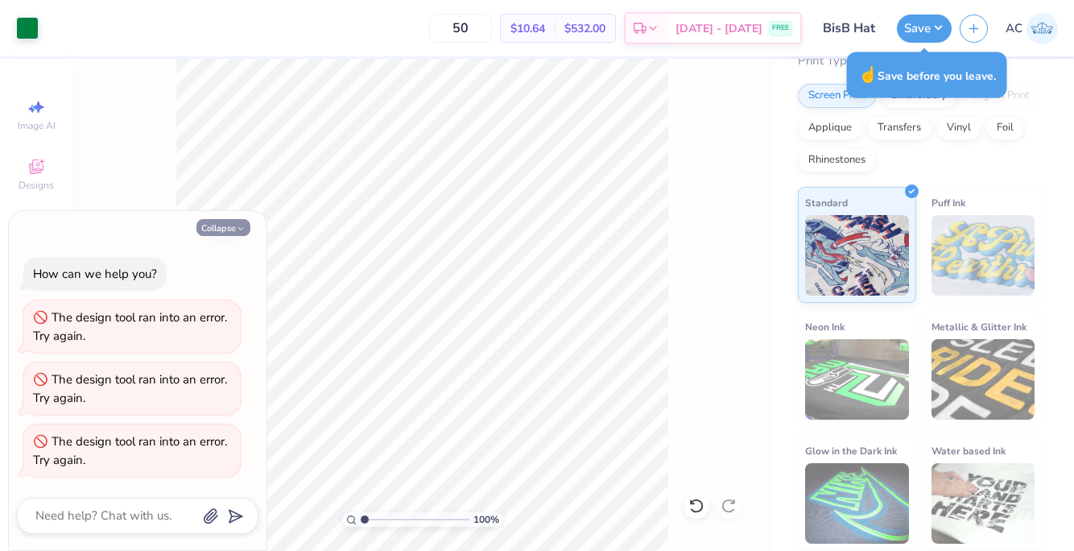
click at [229, 225] on button "Collapse" at bounding box center [223, 227] width 54 height 17
type textarea "x"
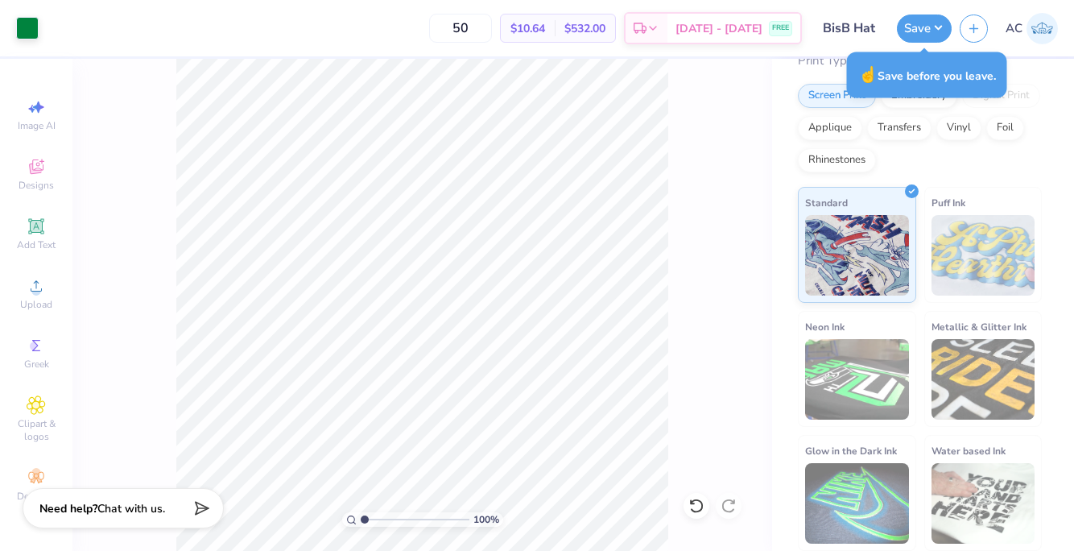
click at [693, 169] on div "100 %" at bounding box center [421, 305] width 699 height 492
click at [923, 33] on button "Save" at bounding box center [924, 26] width 55 height 28
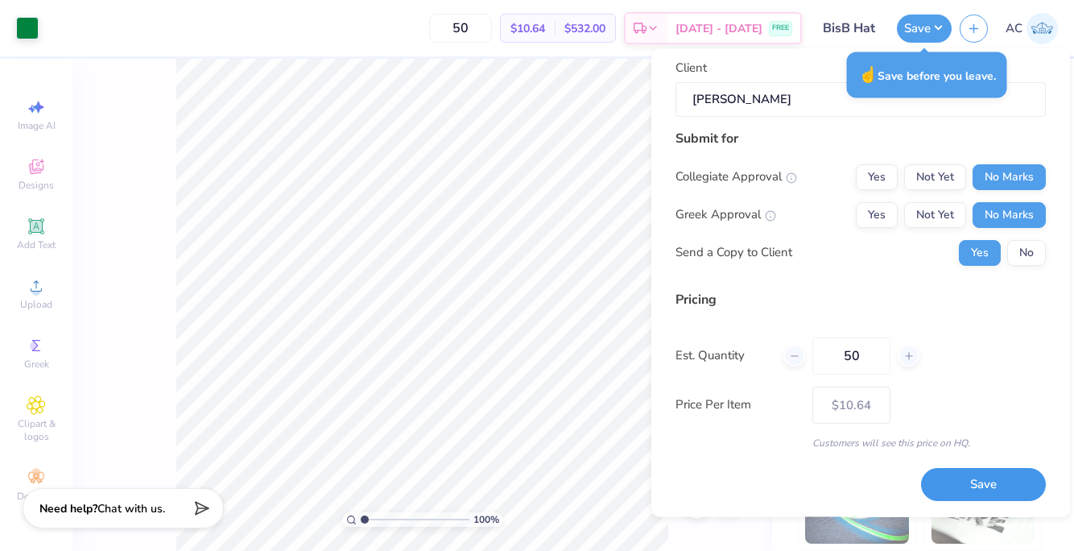
click at [974, 477] on button "Save" at bounding box center [983, 484] width 125 height 33
type input "$10.64"
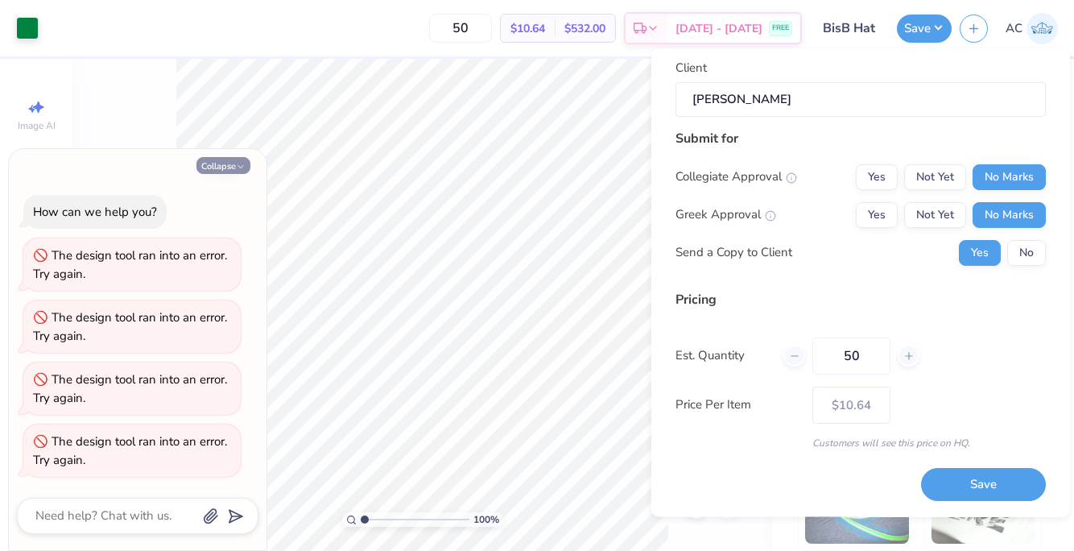
click at [233, 162] on button "Collapse" at bounding box center [223, 165] width 54 height 17
type textarea "x"
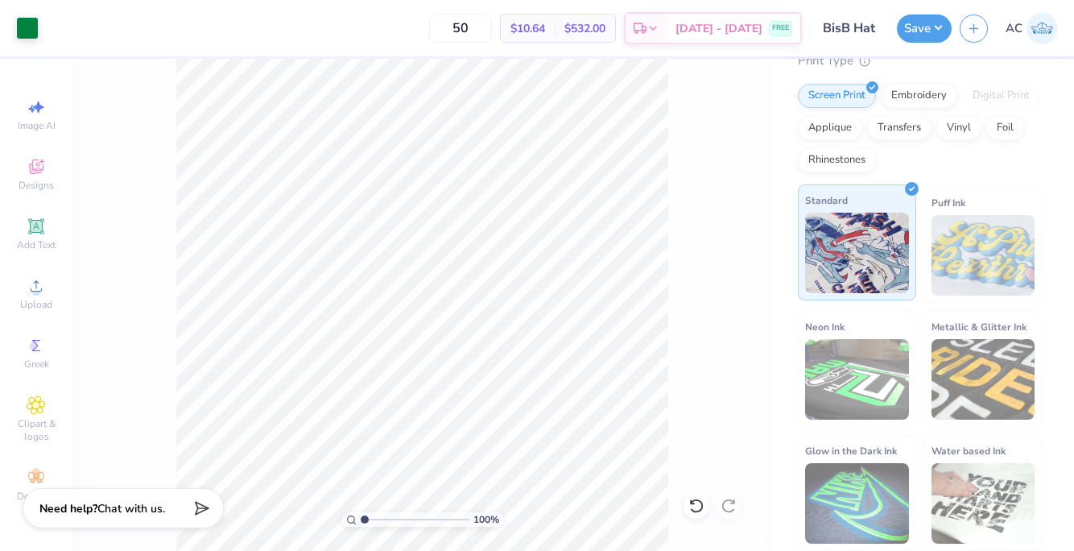
click at [872, 245] on img at bounding box center [857, 252] width 104 height 80
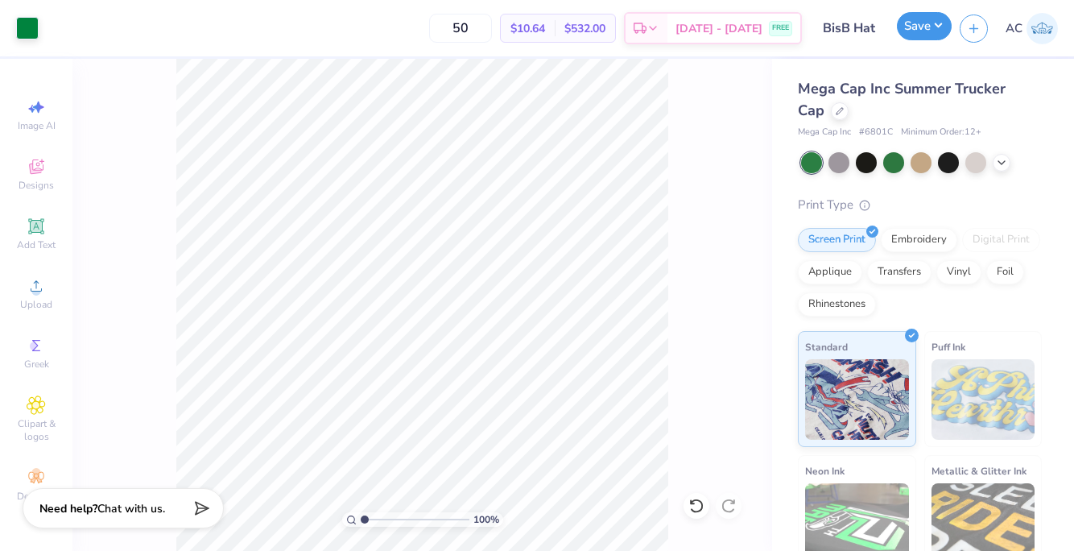
click at [939, 30] on button "Save" at bounding box center [924, 26] width 55 height 28
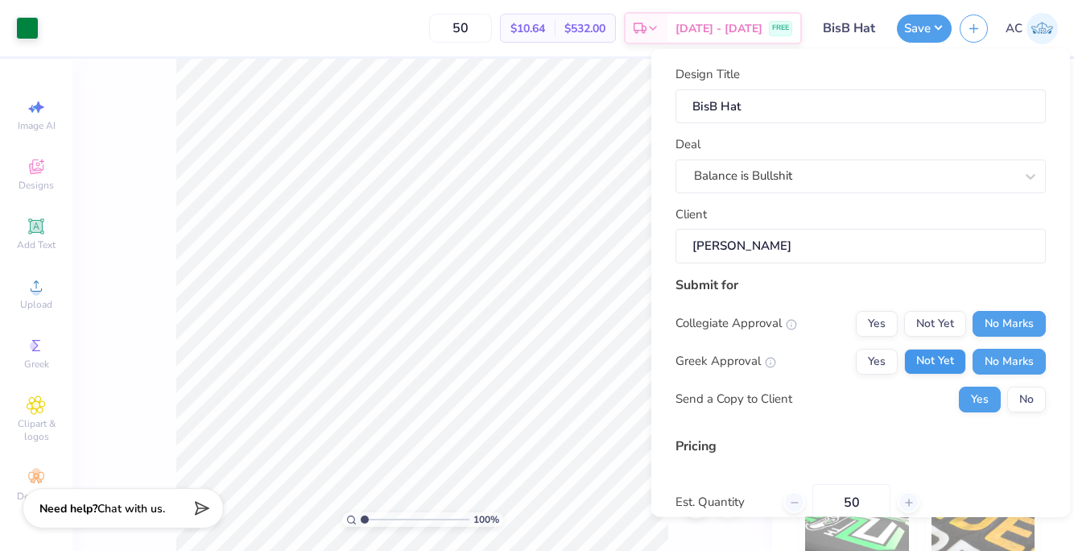
scroll to position [146, 0]
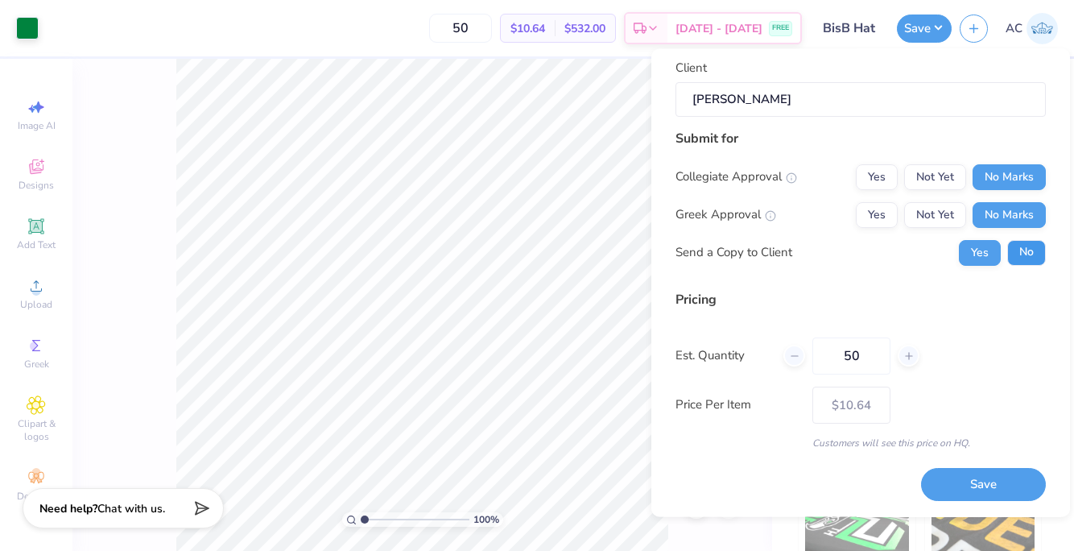
click at [1025, 263] on button "No" at bounding box center [1026, 253] width 39 height 26
click at [989, 482] on button "Save" at bounding box center [983, 484] width 125 height 33
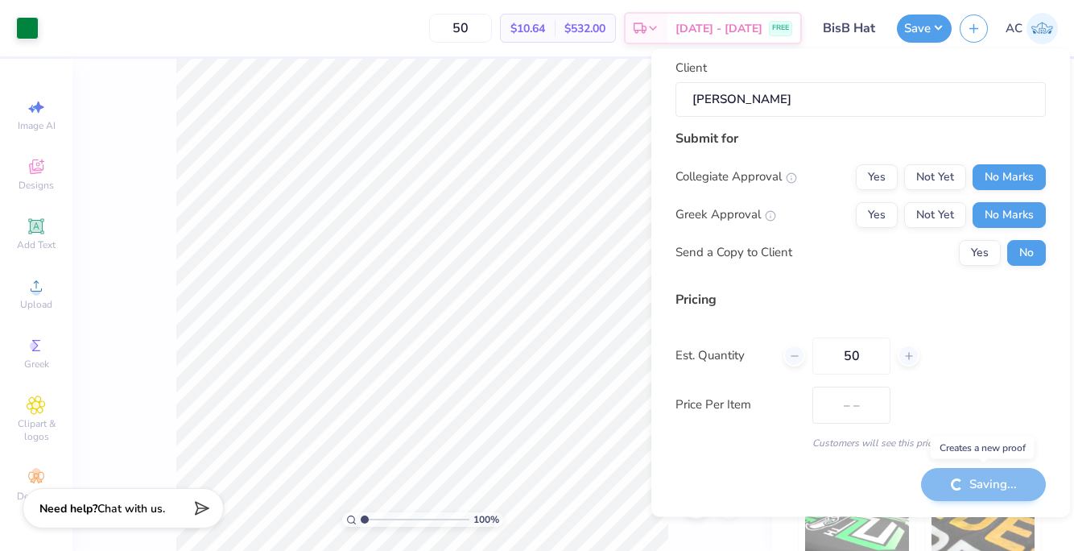
type input "$10.64"
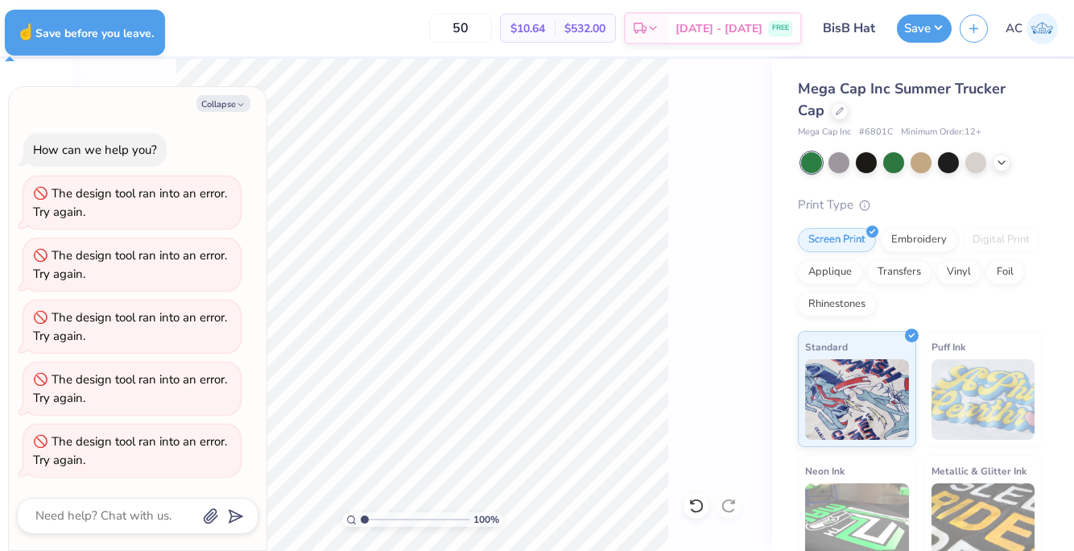
type textarea "x"
